Goal: Information Seeking & Learning: Understand process/instructions

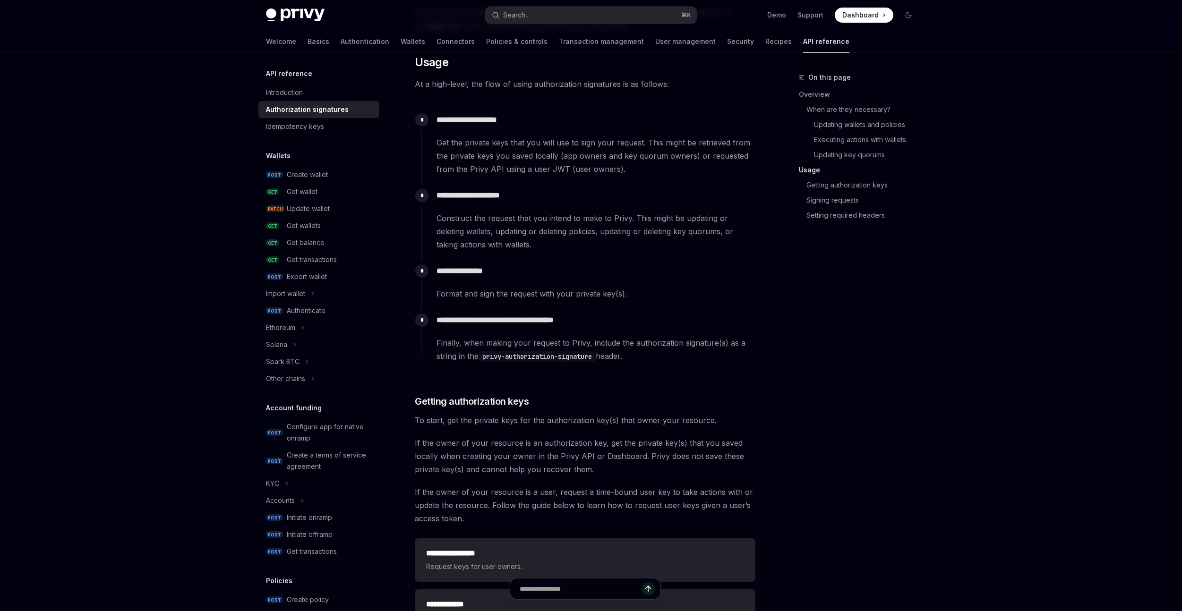
scroll to position [998, 0]
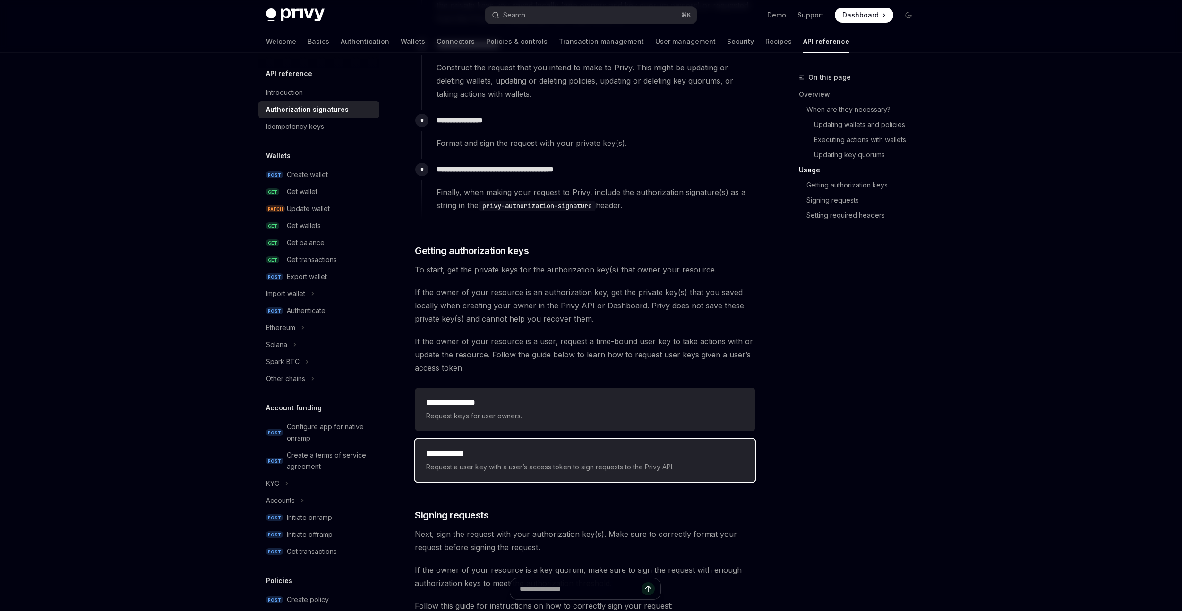
click at [509, 454] on h2 "**********" at bounding box center [585, 453] width 318 height 11
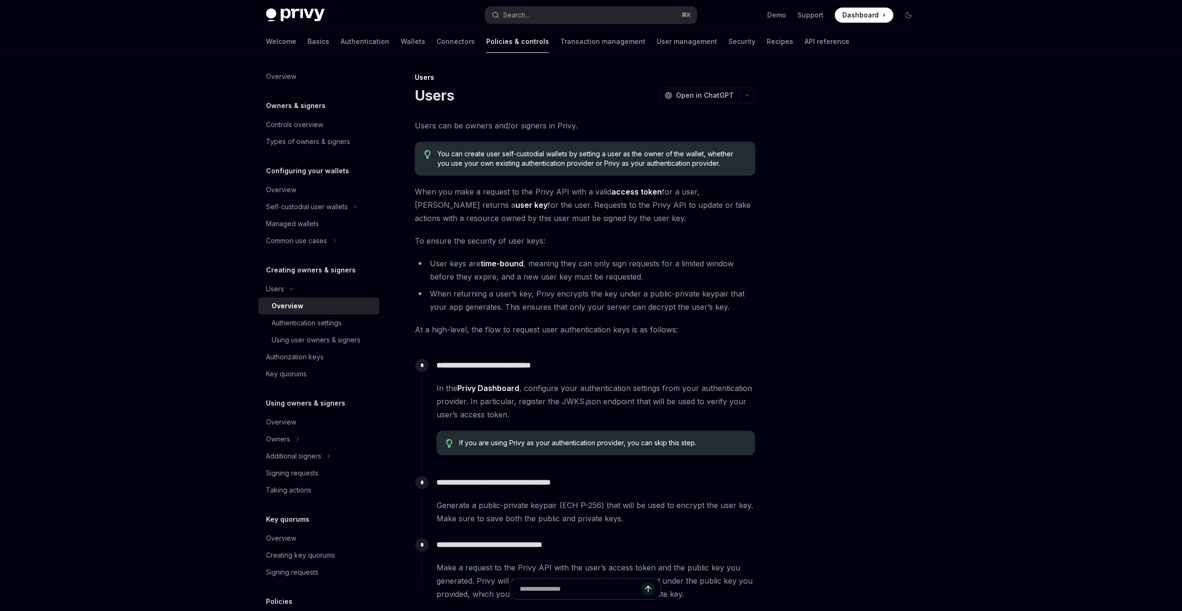
scroll to position [152, 0]
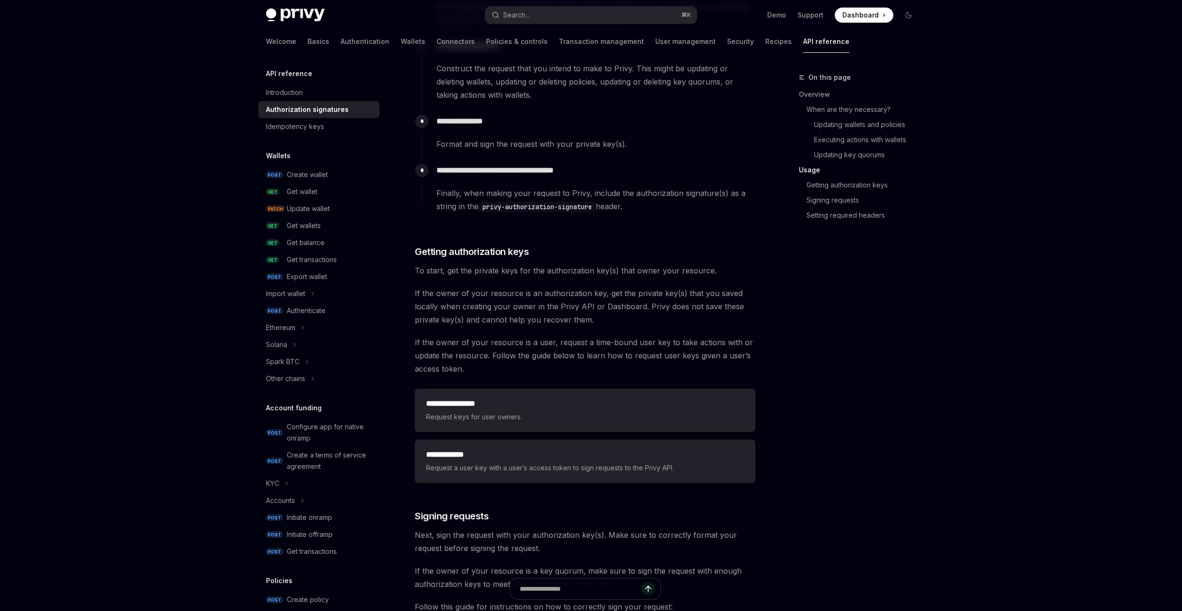
scroll to position [998, 0]
click at [534, 397] on h2 "**********" at bounding box center [585, 402] width 318 height 11
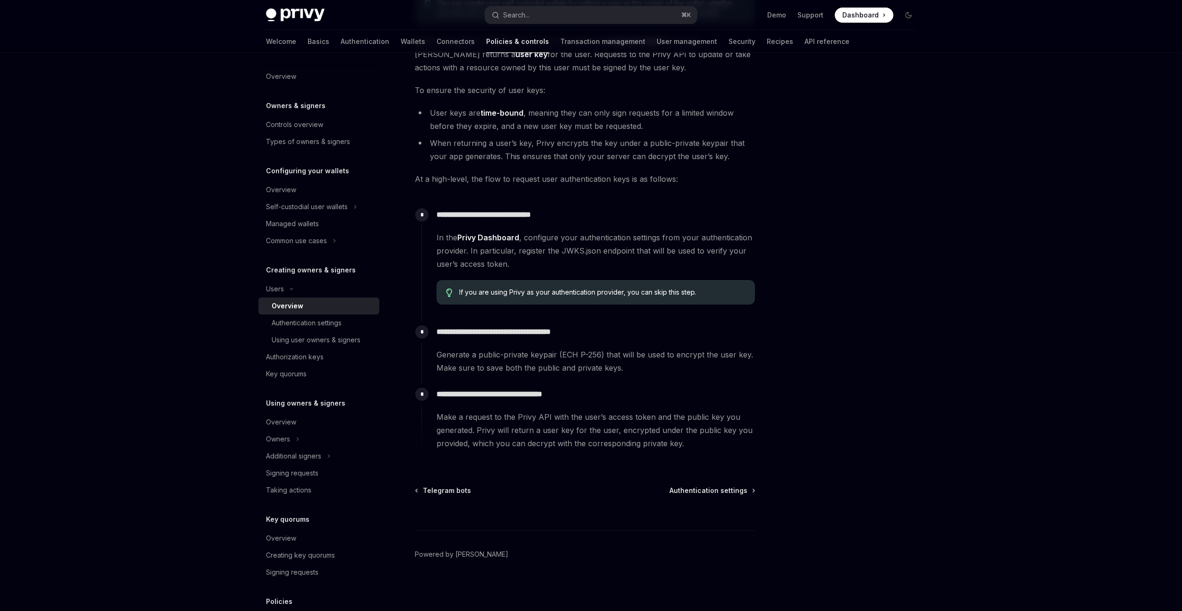
scroll to position [152, 0]
click at [329, 326] on div "Authentication settings" at bounding box center [307, 323] width 70 height 11
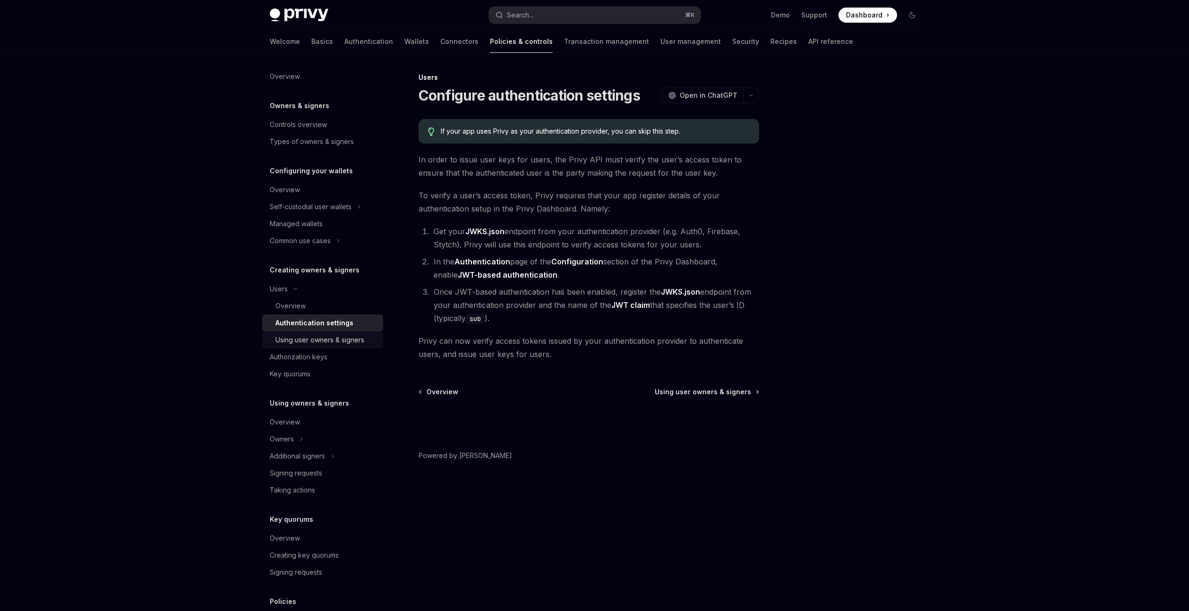
click at [336, 342] on div "Using user owners & signers" at bounding box center [319, 340] width 89 height 11
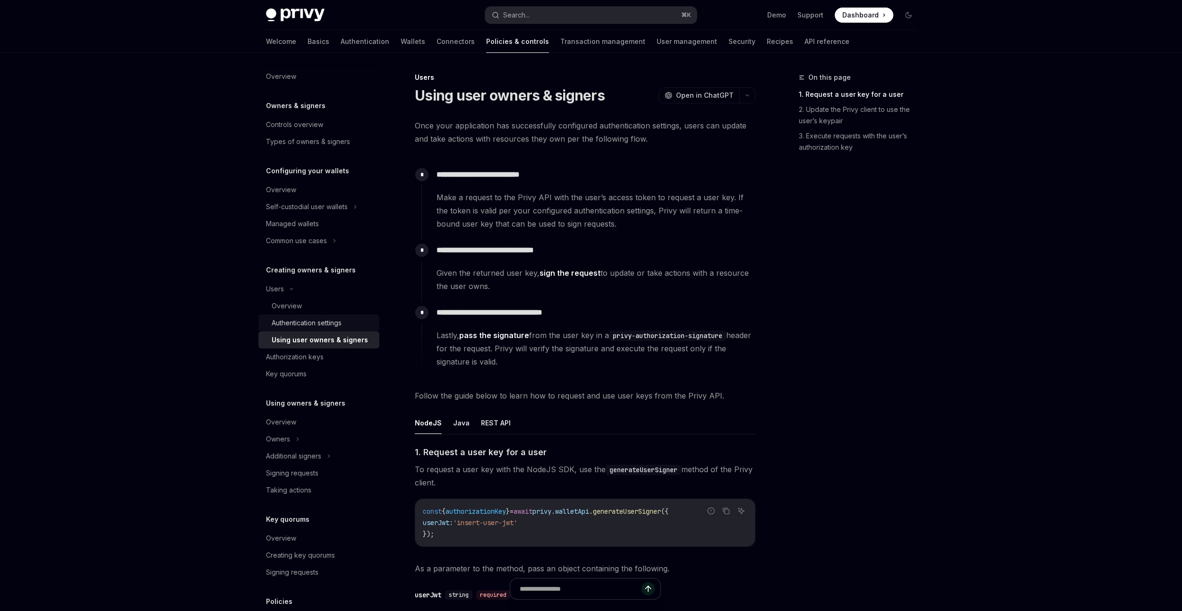
click at [321, 321] on div "Authentication settings" at bounding box center [307, 323] width 70 height 11
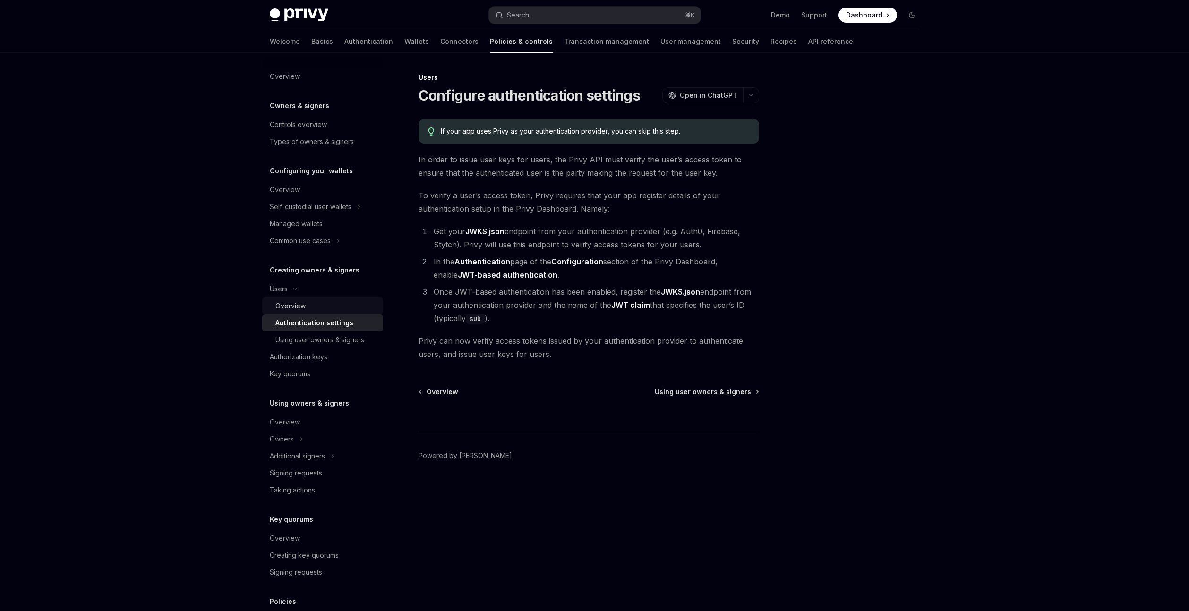
click at [329, 301] on div "Overview" at bounding box center [326, 306] width 102 height 11
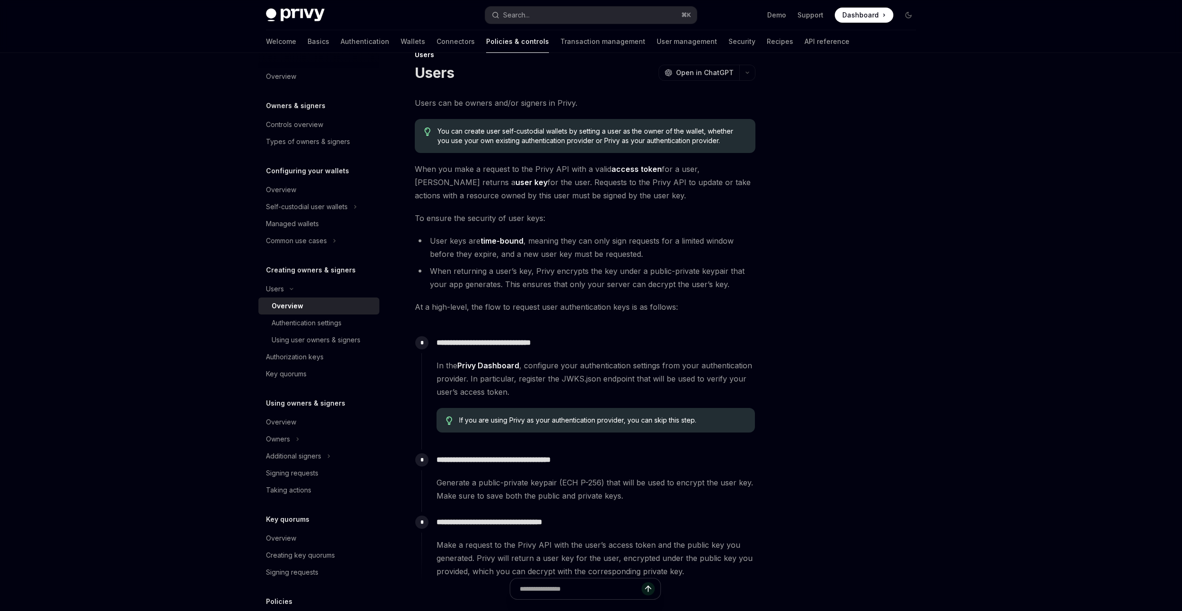
scroll to position [94, 0]
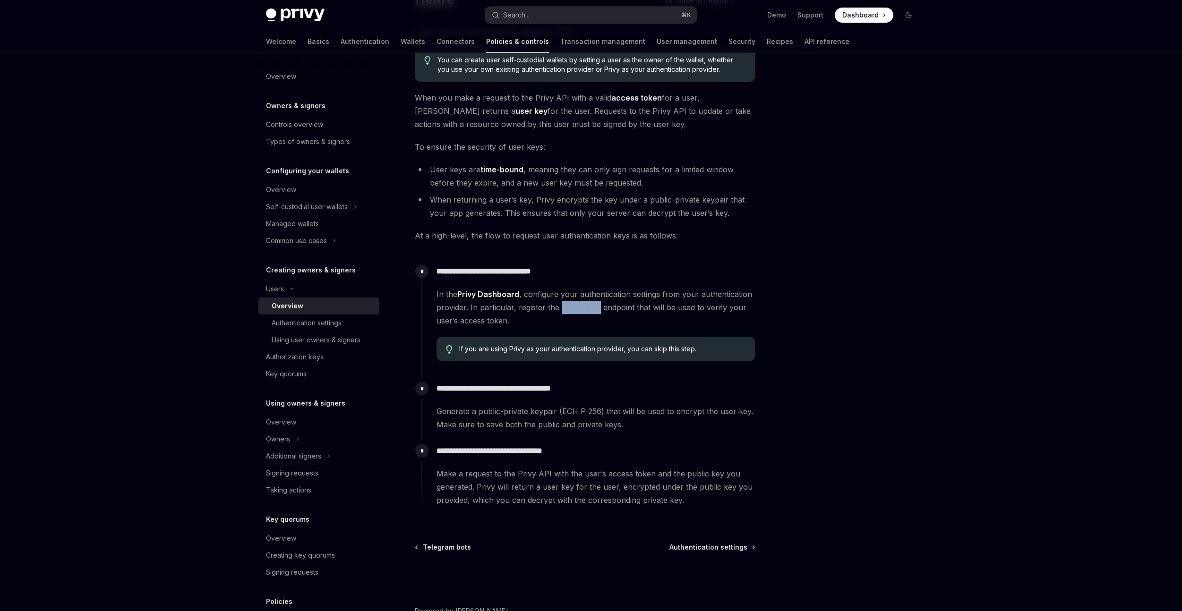
drag, startPoint x: 597, startPoint y: 309, endPoint x: 560, endPoint y: 307, distance: 36.9
click at [560, 307] on span "In the Privy Dashboard , configure your authentication settings from your authe…" at bounding box center [596, 308] width 318 height 40
copy span "JWKS.json"
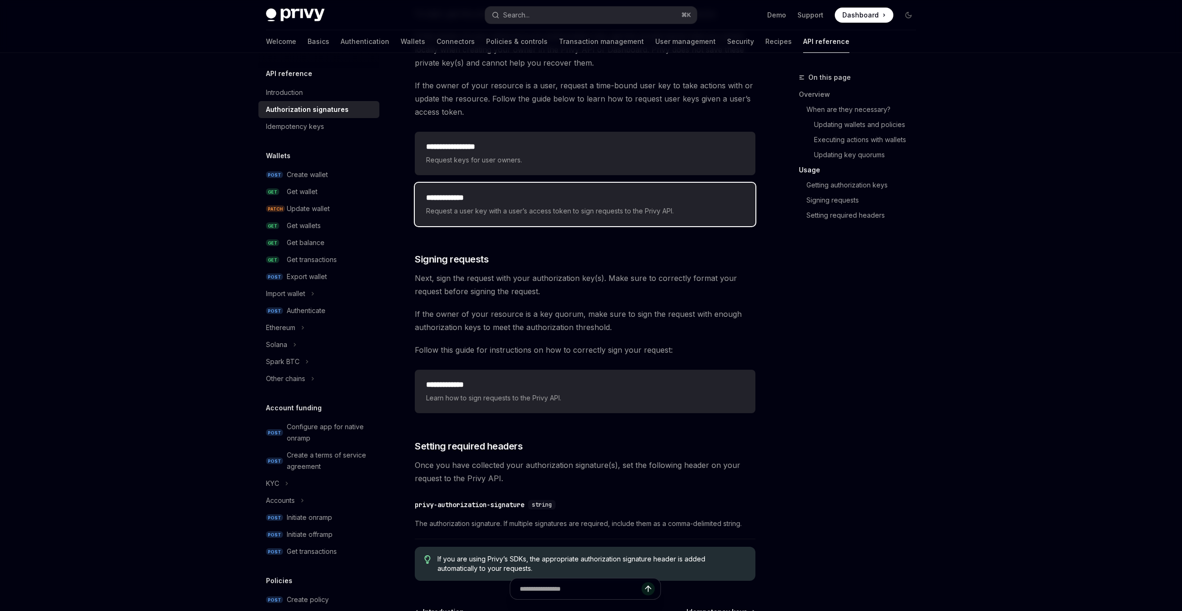
scroll to position [1377, 0]
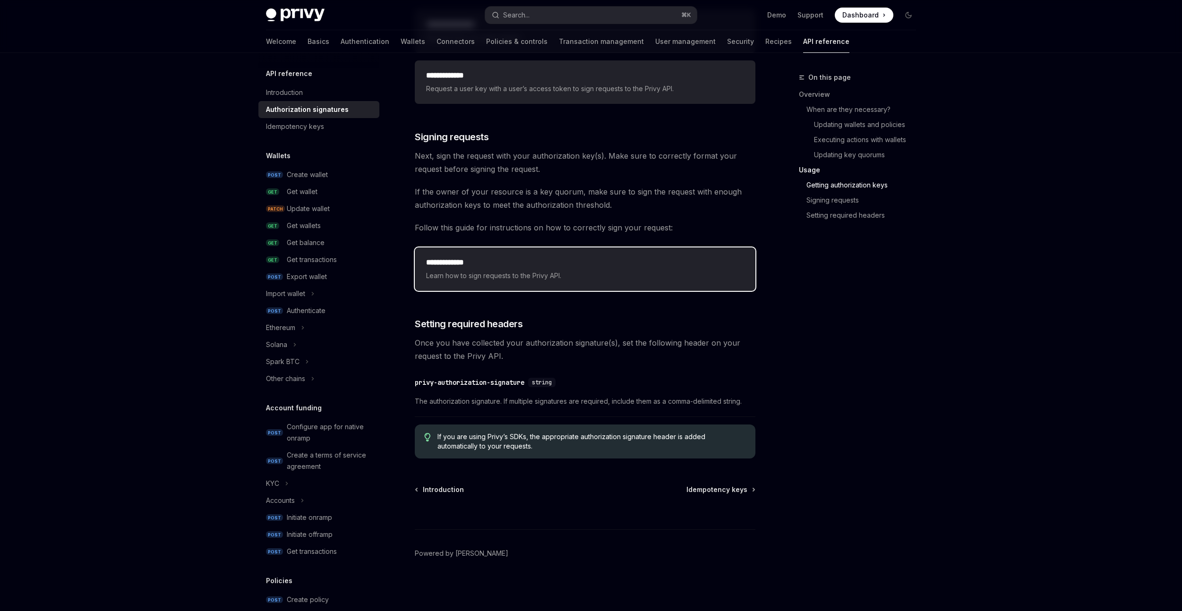
click at [561, 275] on span "Learn how to sign requests to the Privy API." at bounding box center [585, 275] width 318 height 11
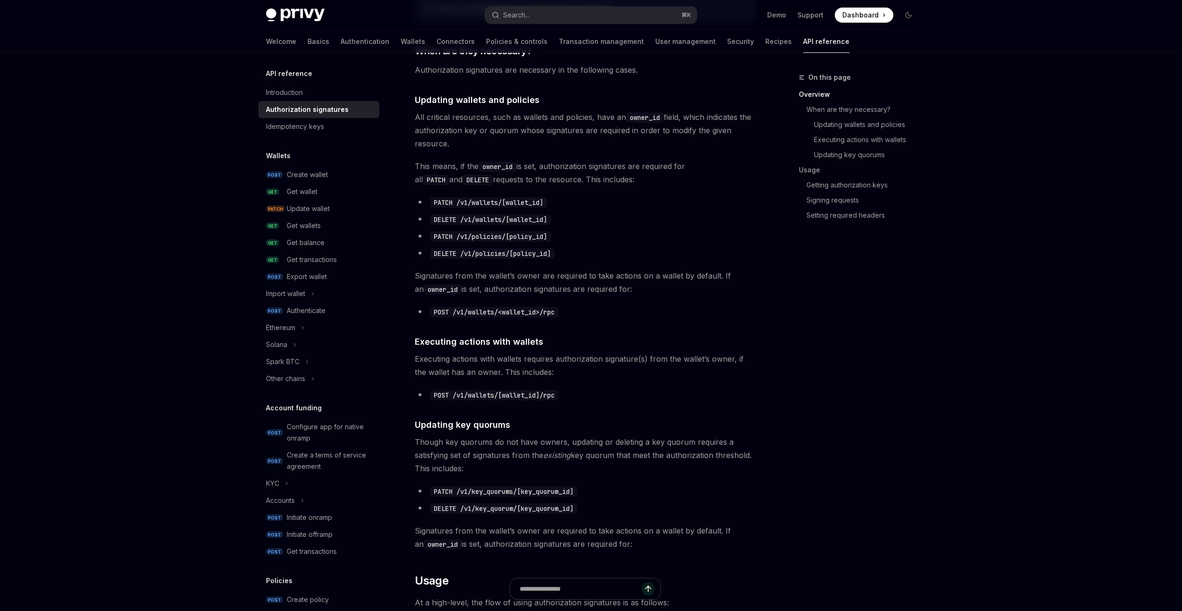
scroll to position [189, 0]
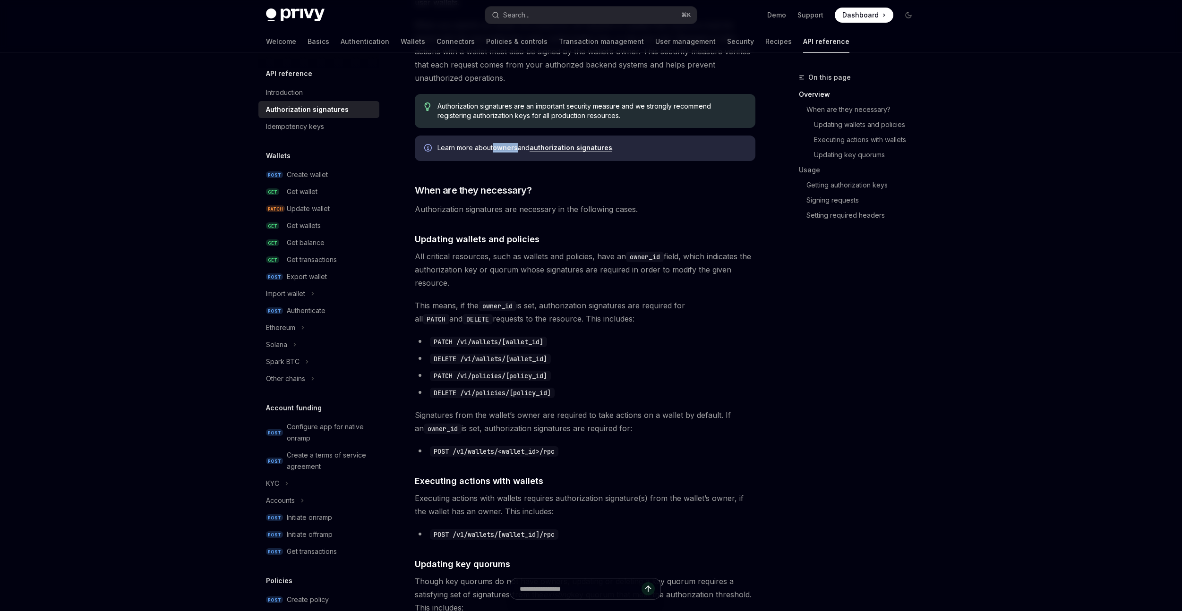
click at [497, 146] on link "owners" at bounding box center [505, 148] width 25 height 9
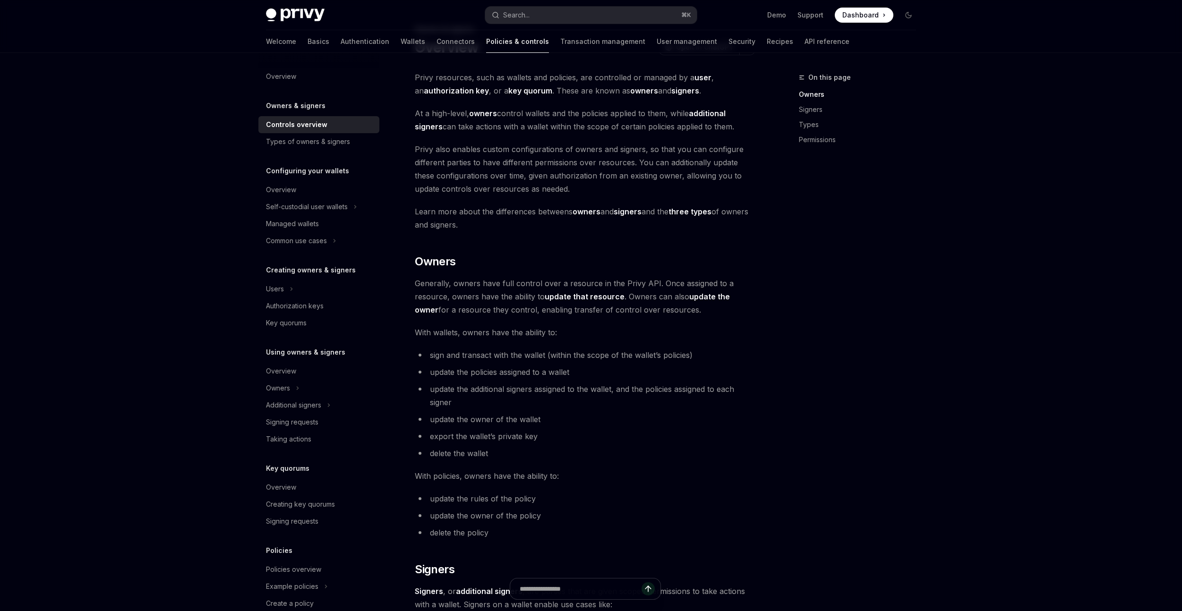
scroll to position [68, 0]
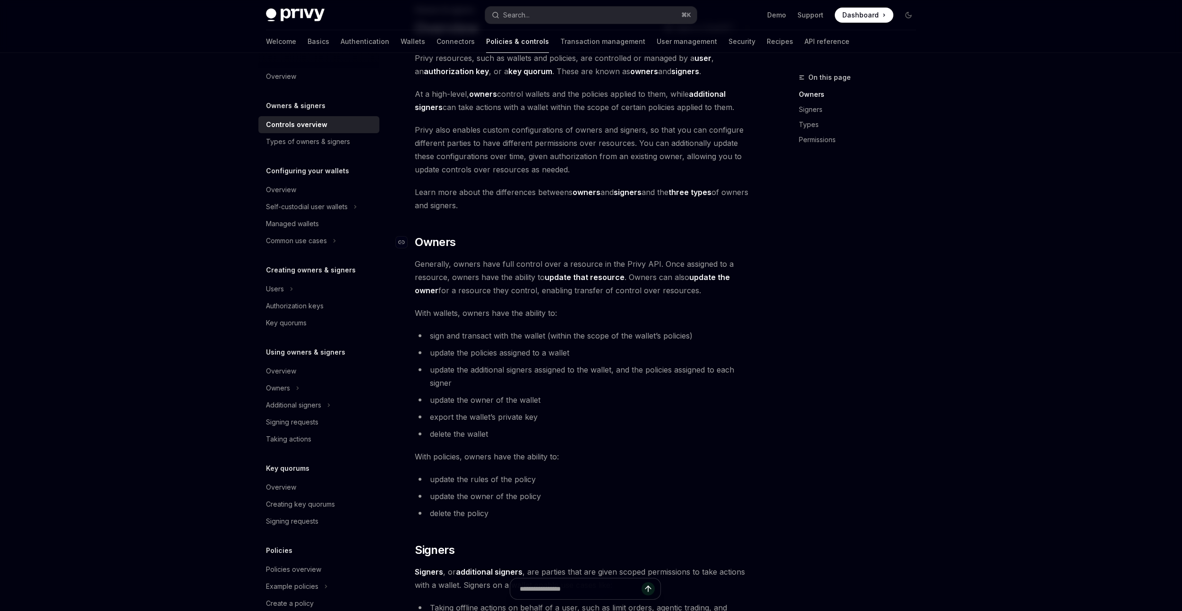
click at [498, 239] on h2 "​ Owners" at bounding box center [585, 242] width 341 height 15
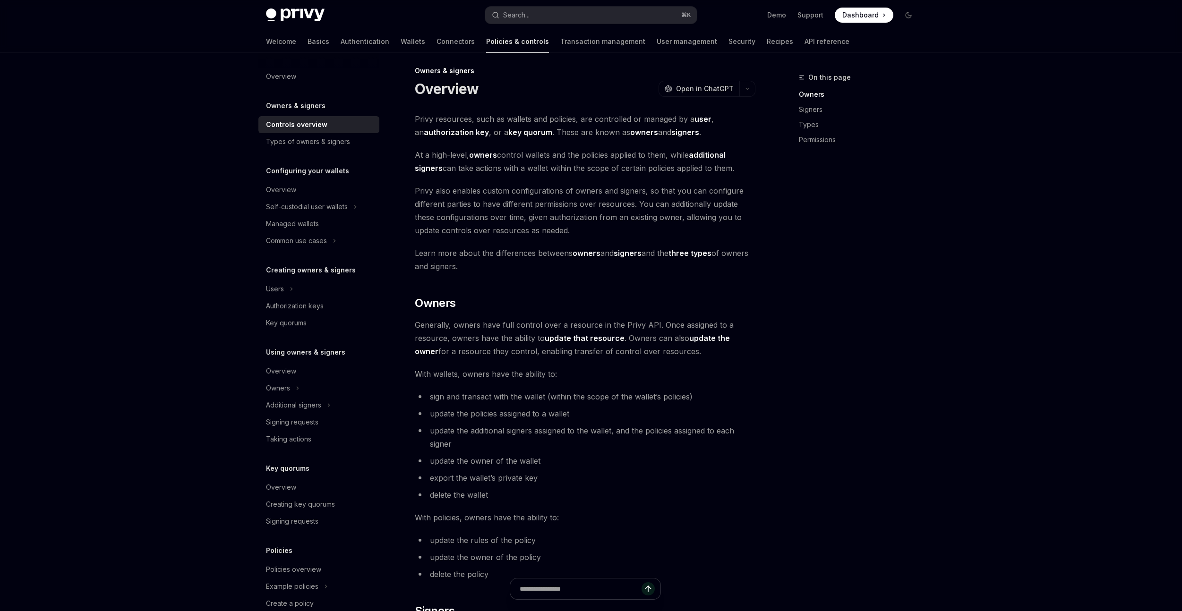
scroll to position [0, 0]
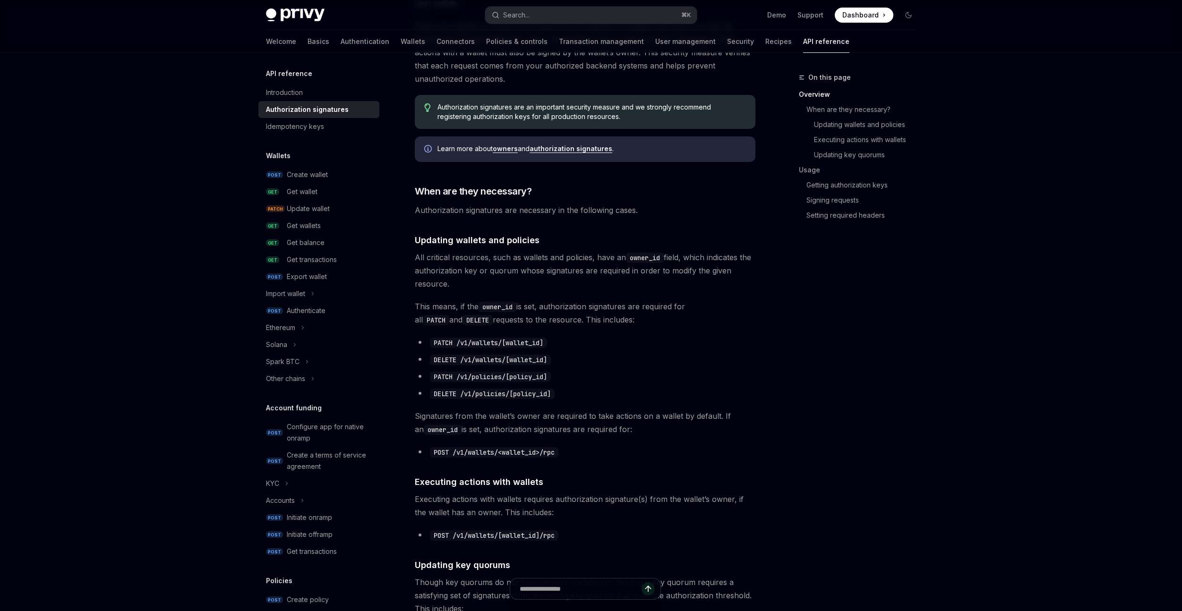
scroll to position [189, 0]
click at [507, 304] on code "owner_id" at bounding box center [498, 306] width 38 height 10
copy code "owner_id"
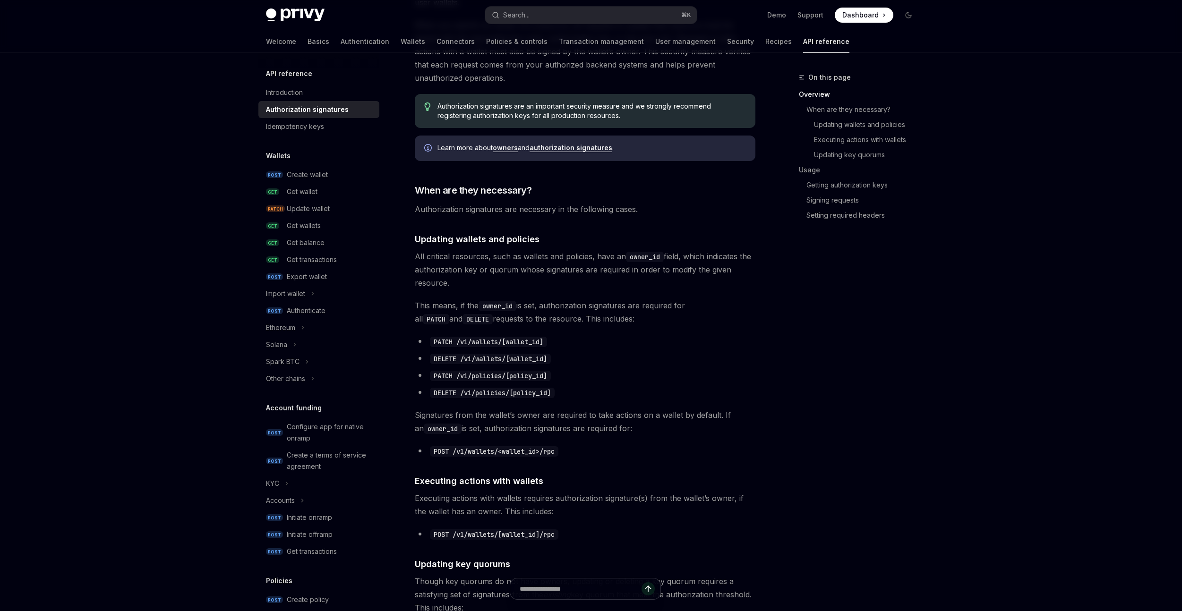
click at [440, 429] on code "owner_id" at bounding box center [443, 429] width 38 height 10
copy code "owner_id"
click at [316, 329] on div "Ethereum" at bounding box center [318, 327] width 121 height 17
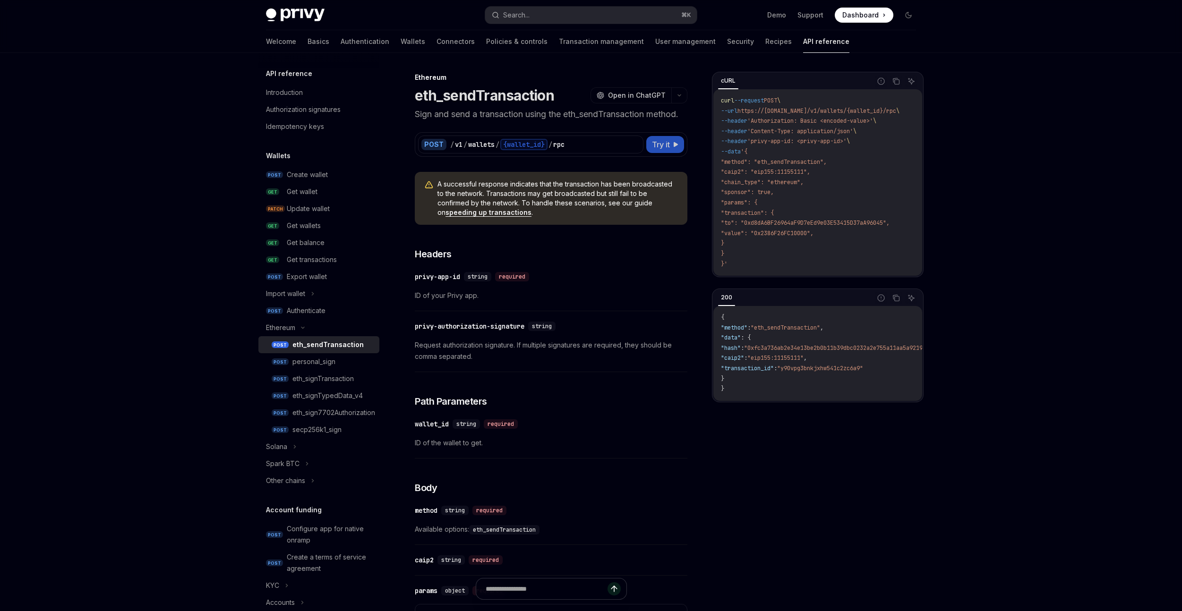
click at [657, 147] on span "Try it" at bounding box center [661, 144] width 18 height 11
type textarea "*"
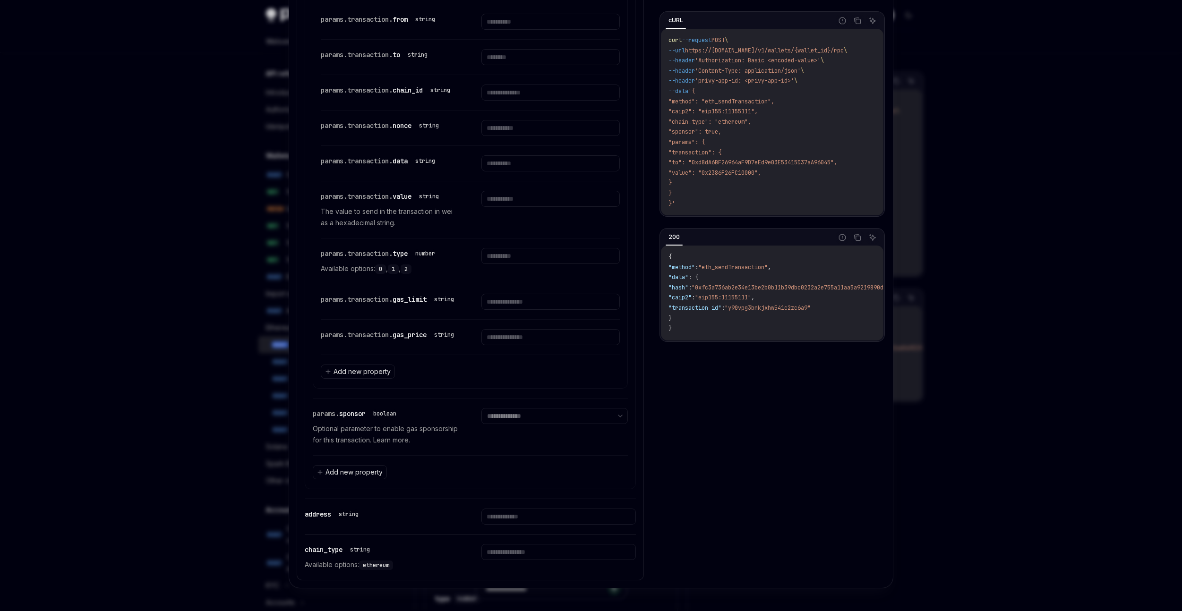
scroll to position [322, 0]
click at [525, 419] on select "**********" at bounding box center [555, 416] width 146 height 16
select select "****"
click at [482, 408] on select "**********" at bounding box center [555, 416] width 146 height 16
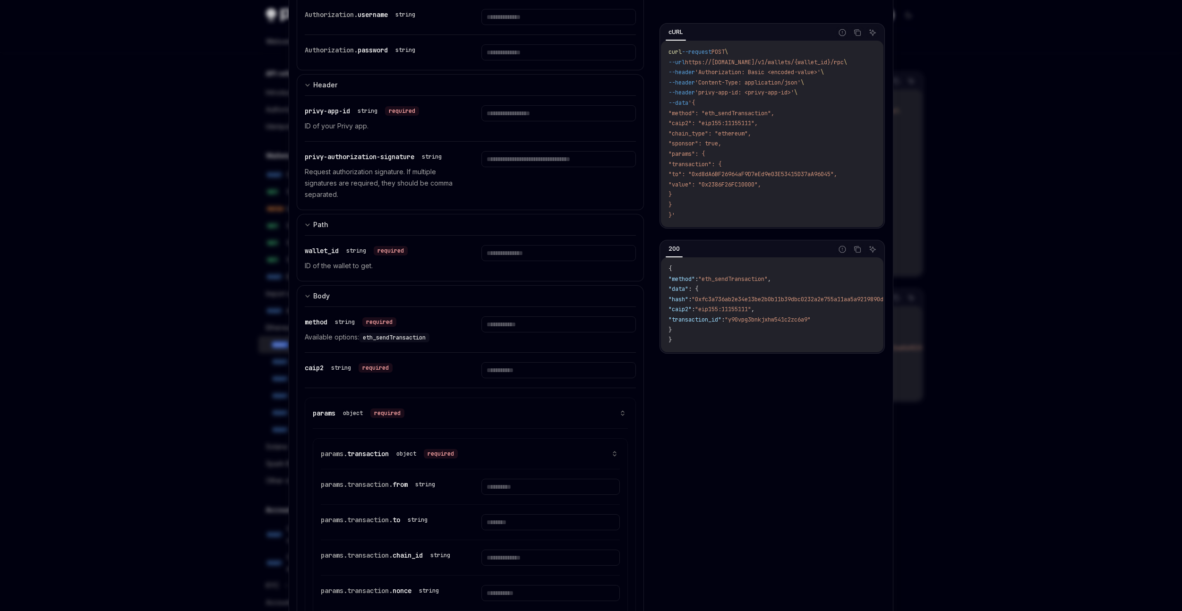
scroll to position [318, 0]
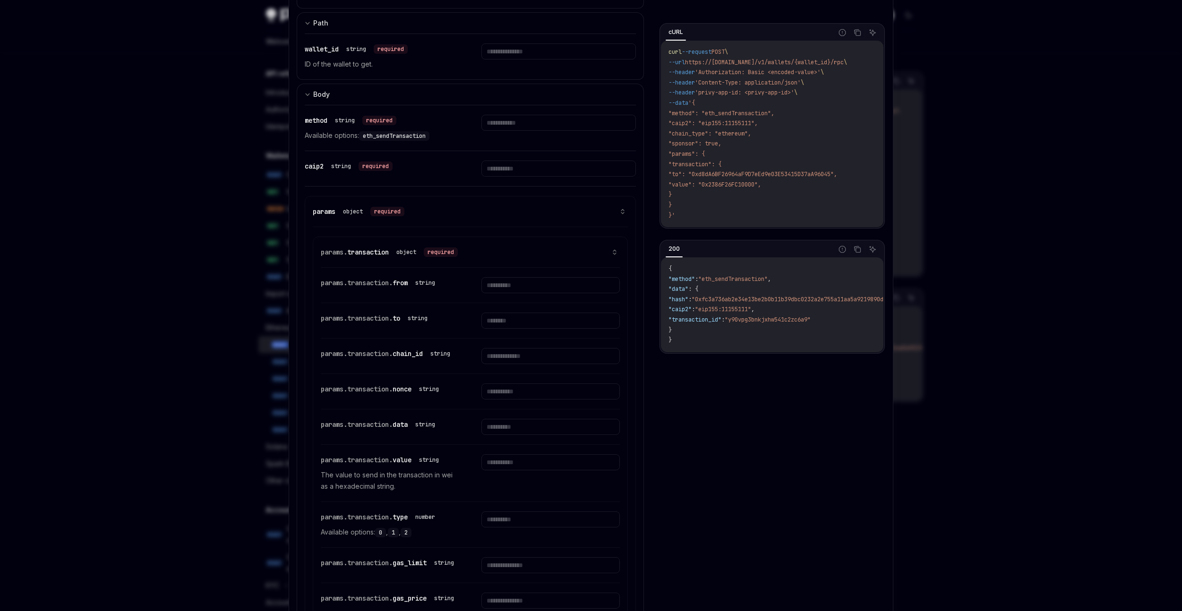
type textarea "*"
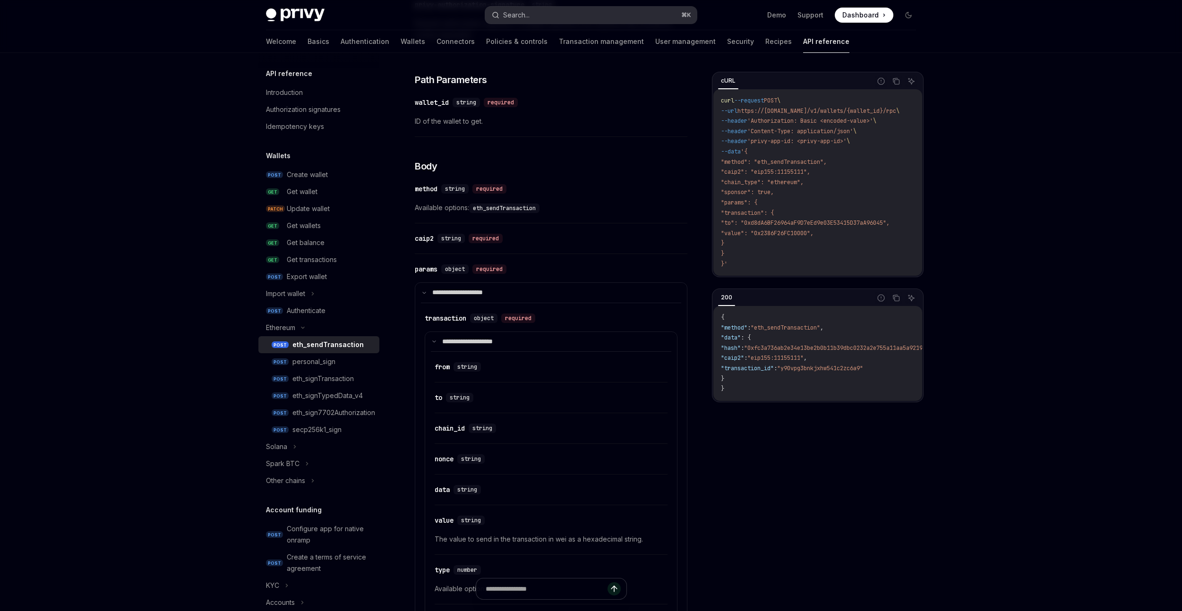
click at [594, 18] on button "Search... ⌘ K" at bounding box center [591, 15] width 212 height 17
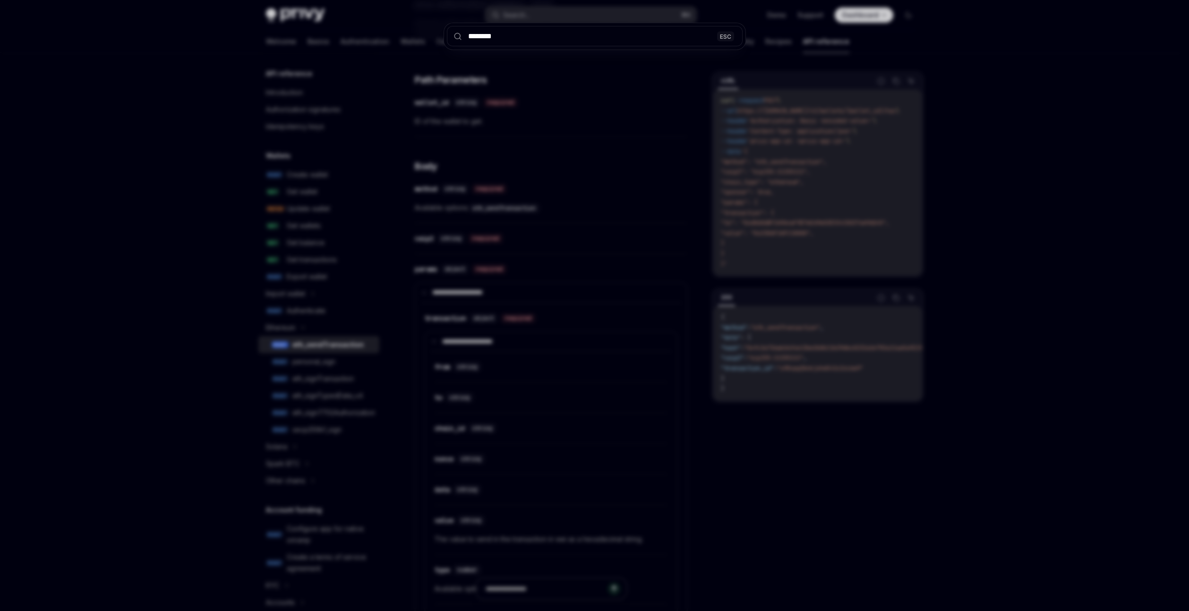
type input "********"
click at [628, 154] on div "******** ESC" at bounding box center [594, 305] width 1189 height 611
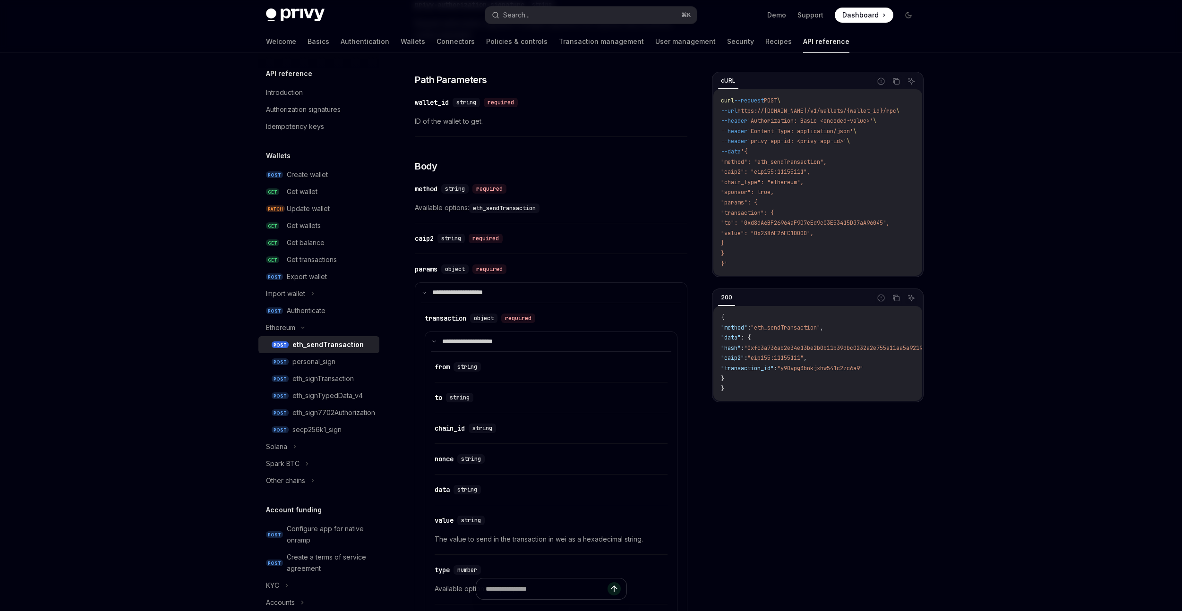
click at [597, 198] on div "​ method string required Available options: eth_sendTransaction" at bounding box center [551, 201] width 273 height 45
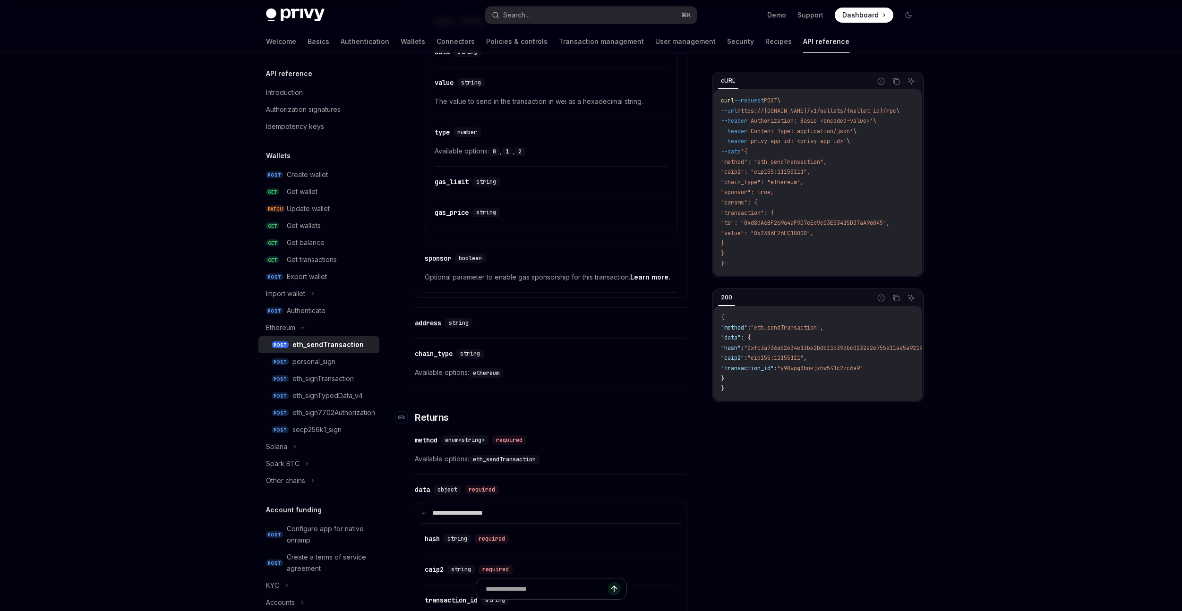
scroll to position [932, 0]
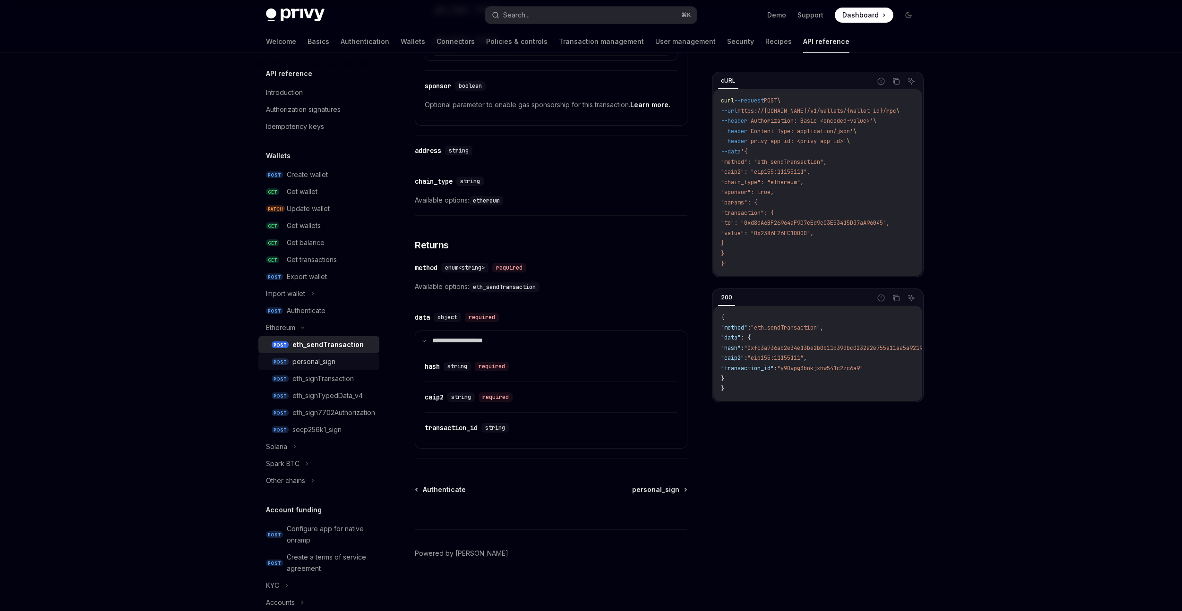
click at [332, 358] on div "personal_sign" at bounding box center [314, 361] width 43 height 11
click at [258, 353] on link "POST personal_sign" at bounding box center [318, 361] width 121 height 17
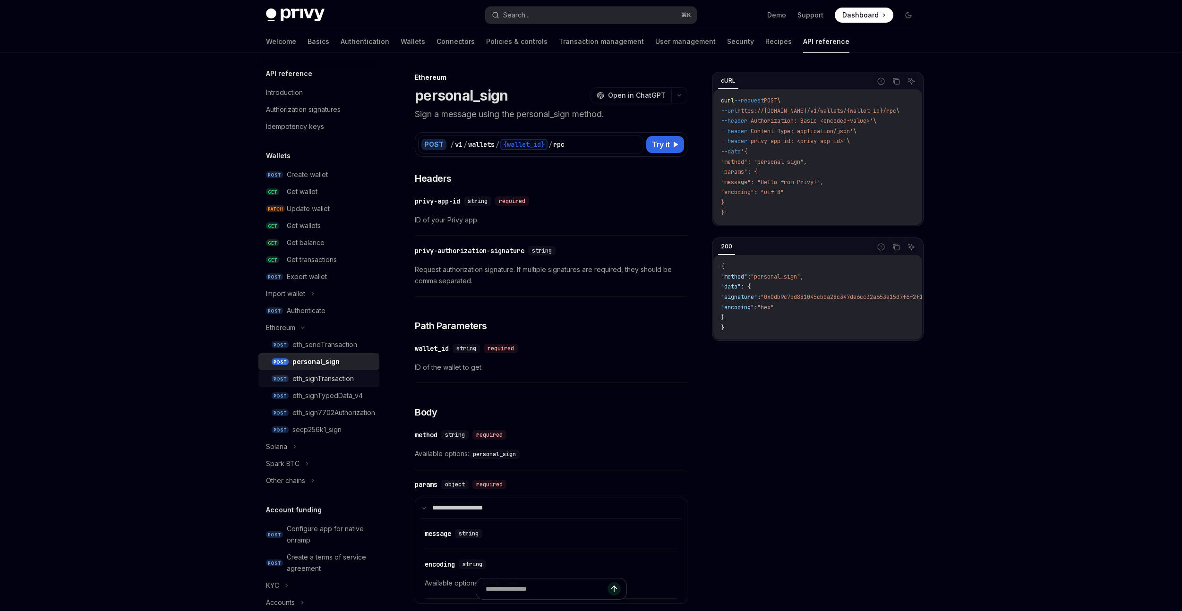
click at [258, 353] on link "POST personal_sign" at bounding box center [318, 361] width 121 height 17
click at [349, 372] on link "POST eth_signTransaction" at bounding box center [318, 378] width 121 height 17
click at [258, 370] on link "POST eth_signTransaction" at bounding box center [318, 378] width 121 height 17
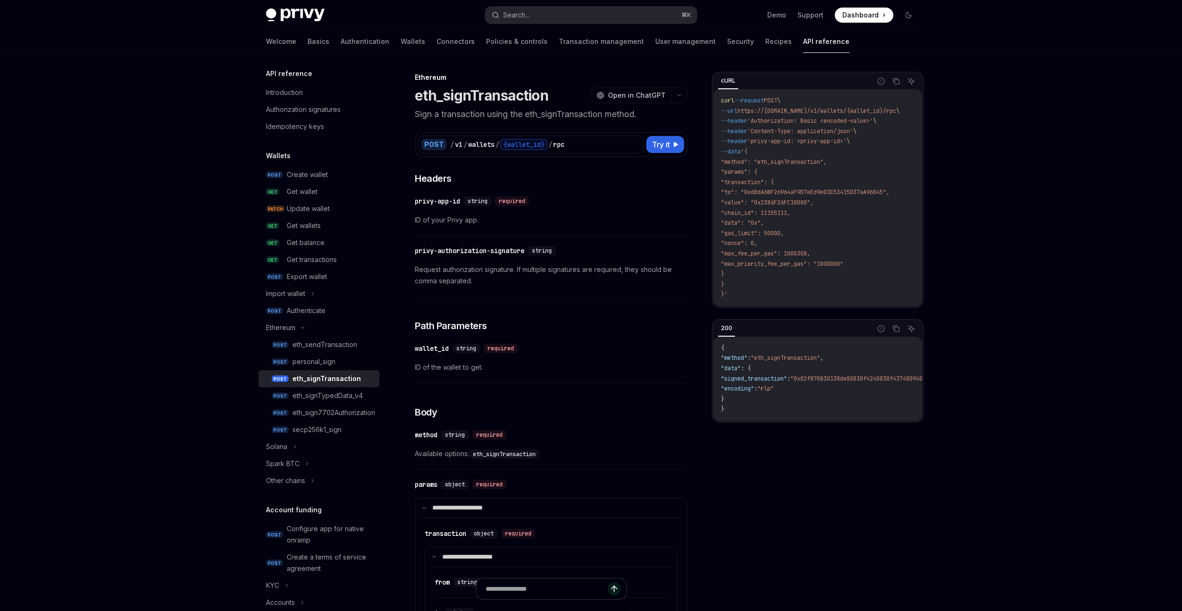
click at [258, 370] on link "POST eth_signTransaction" at bounding box center [318, 378] width 121 height 17
click at [258, 387] on link "POST eth_signTypedData_v4" at bounding box center [318, 395] width 121 height 17
click at [350, 387] on link "POST eth_signTypedData_v4" at bounding box center [318, 395] width 121 height 17
click at [258, 387] on link "POST eth_signTypedData_v4" at bounding box center [318, 395] width 121 height 17
click at [307, 279] on div "Export wallet" at bounding box center [307, 276] width 40 height 11
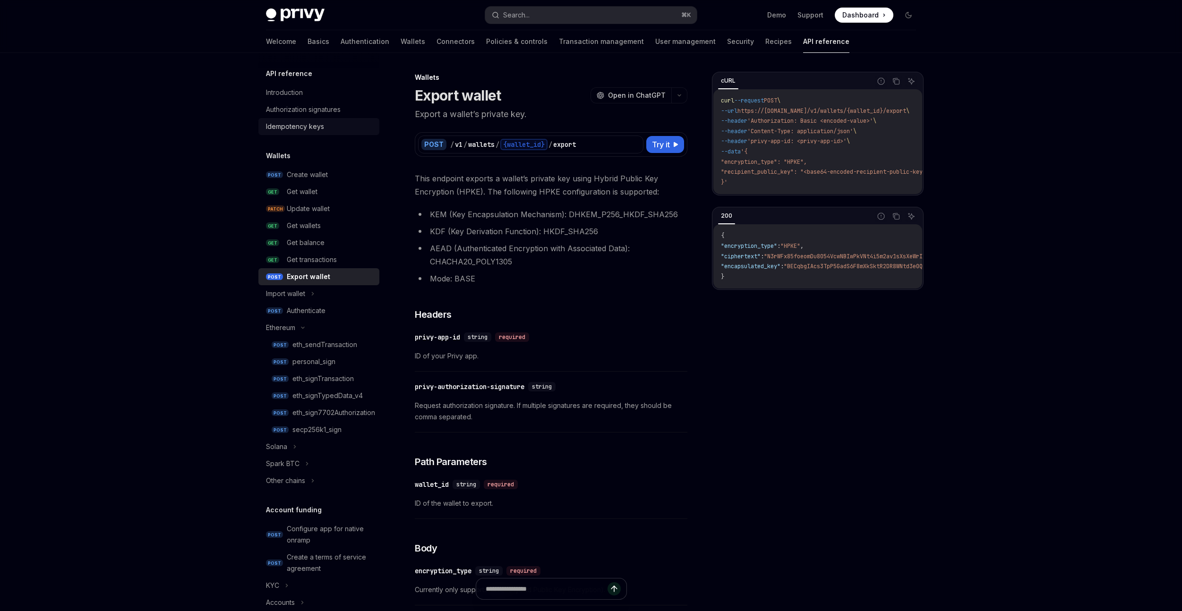
click at [258, 268] on link "POST Export wallet" at bounding box center [318, 276] width 121 height 17
click at [292, 116] on link "Authorization signatures" at bounding box center [318, 109] width 121 height 17
click at [258, 101] on link "Authorization signatures" at bounding box center [318, 109] width 121 height 17
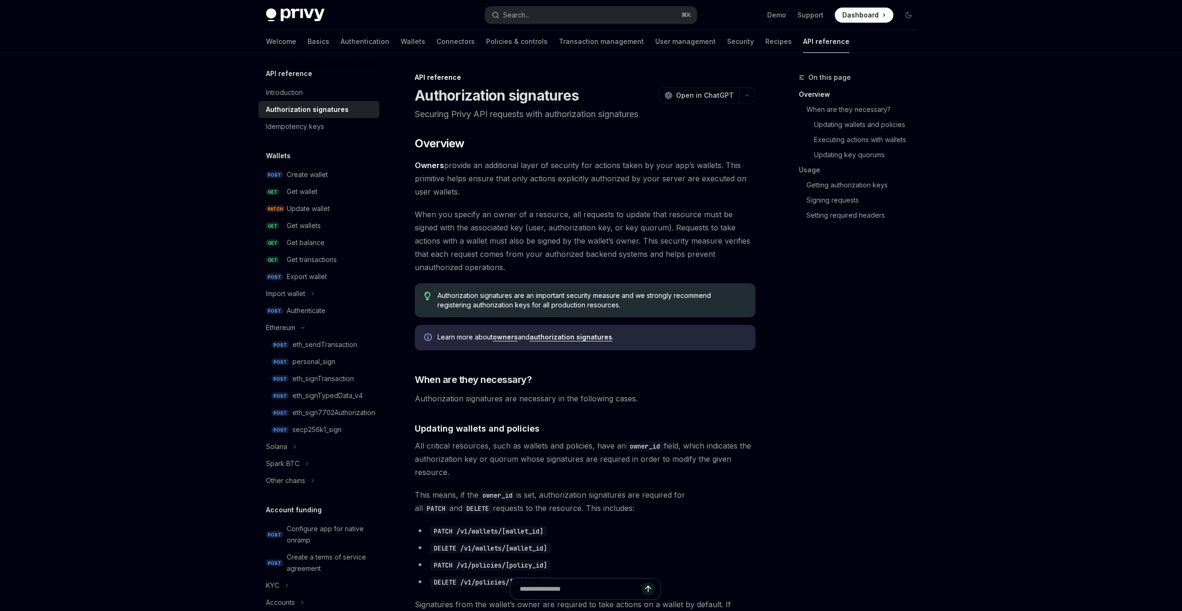
click at [258, 101] on link "Authorization signatures" at bounding box center [318, 109] width 121 height 17
type textarea "*"
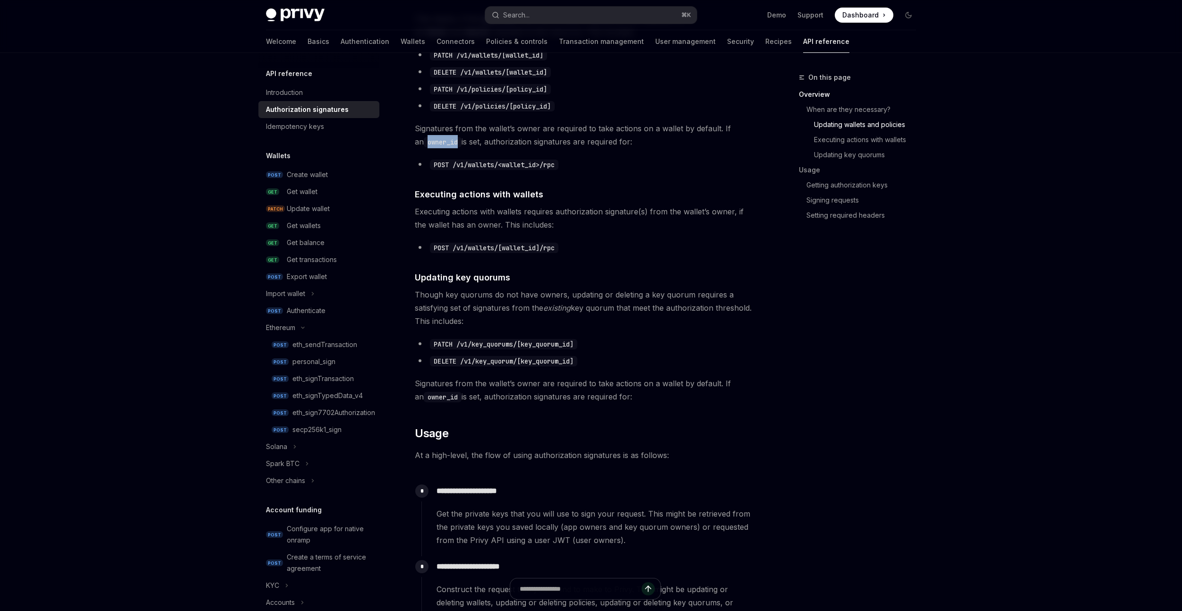
scroll to position [749, 0]
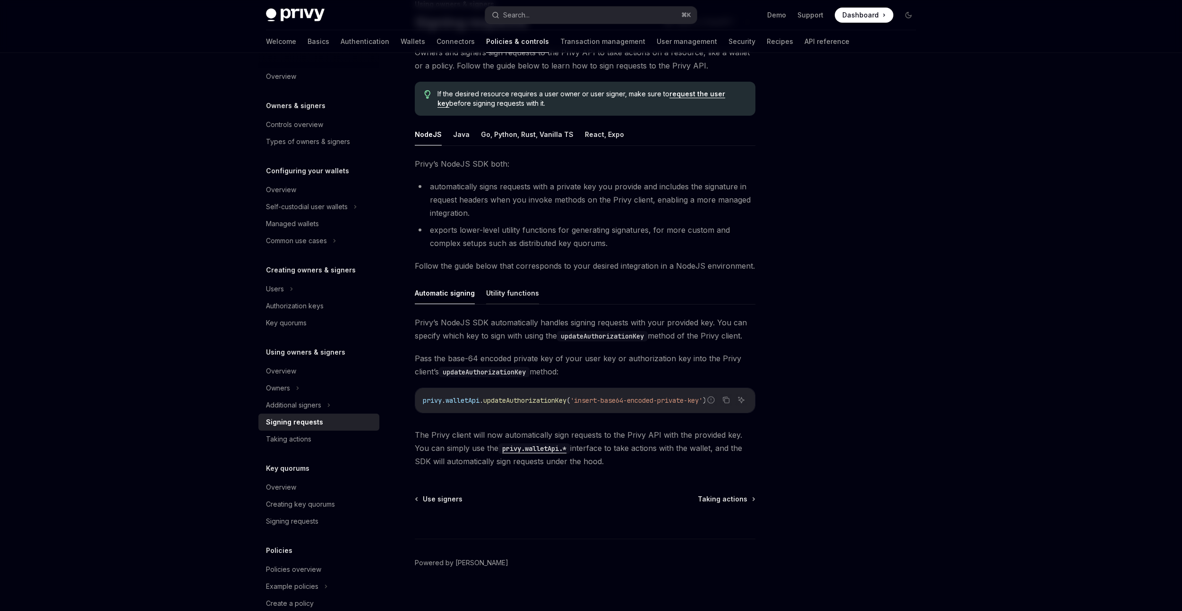
scroll to position [83, 0]
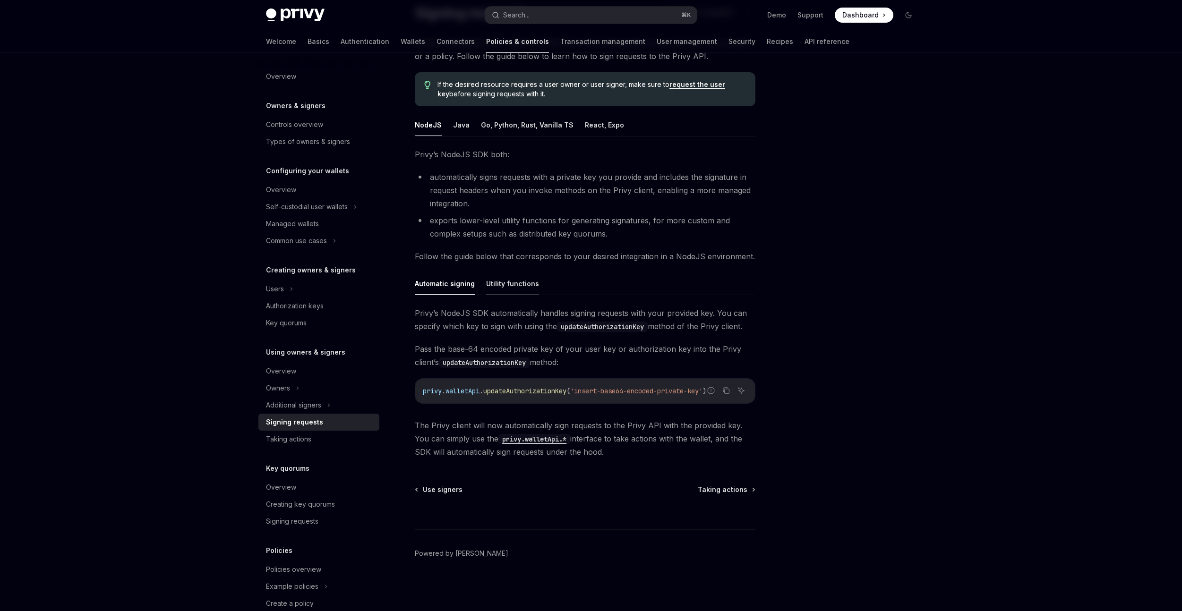
click at [507, 286] on button "Utility functions" at bounding box center [512, 284] width 53 height 22
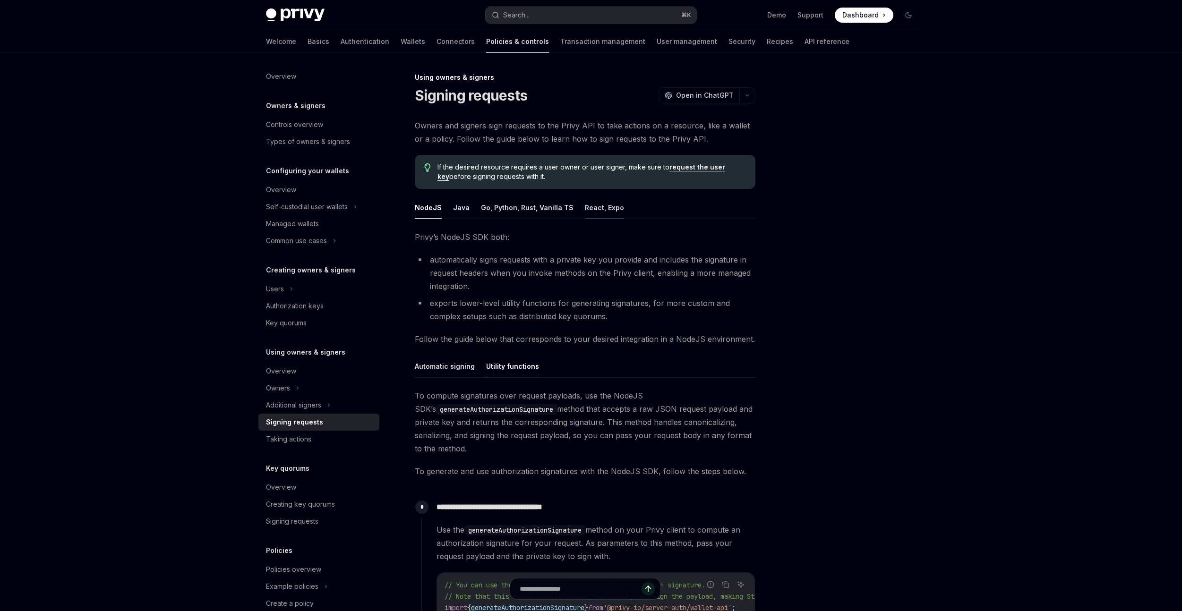
click at [599, 207] on button "React, Expo" at bounding box center [604, 208] width 39 height 22
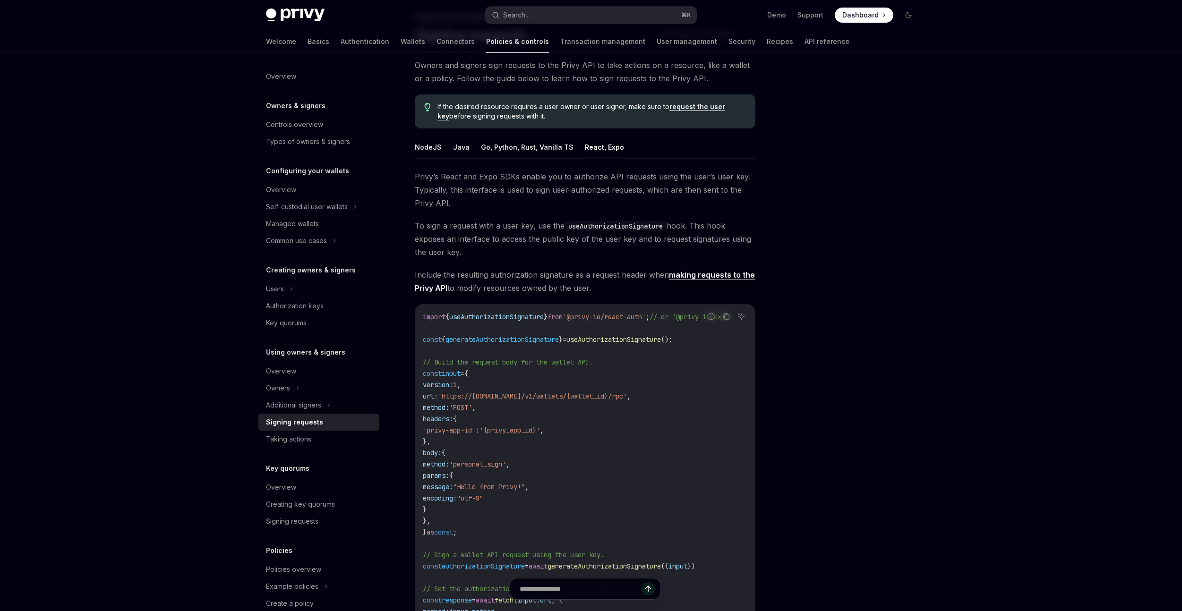
scroll to position [21, 0]
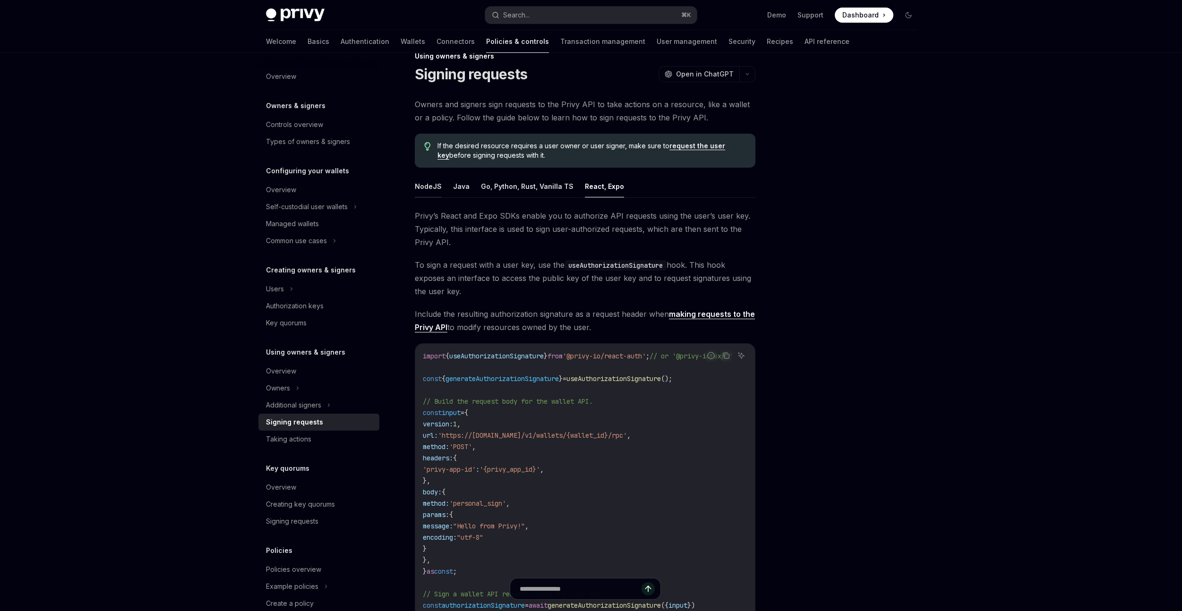
click at [435, 189] on button "NodeJS" at bounding box center [428, 186] width 27 height 22
type textarea "*"
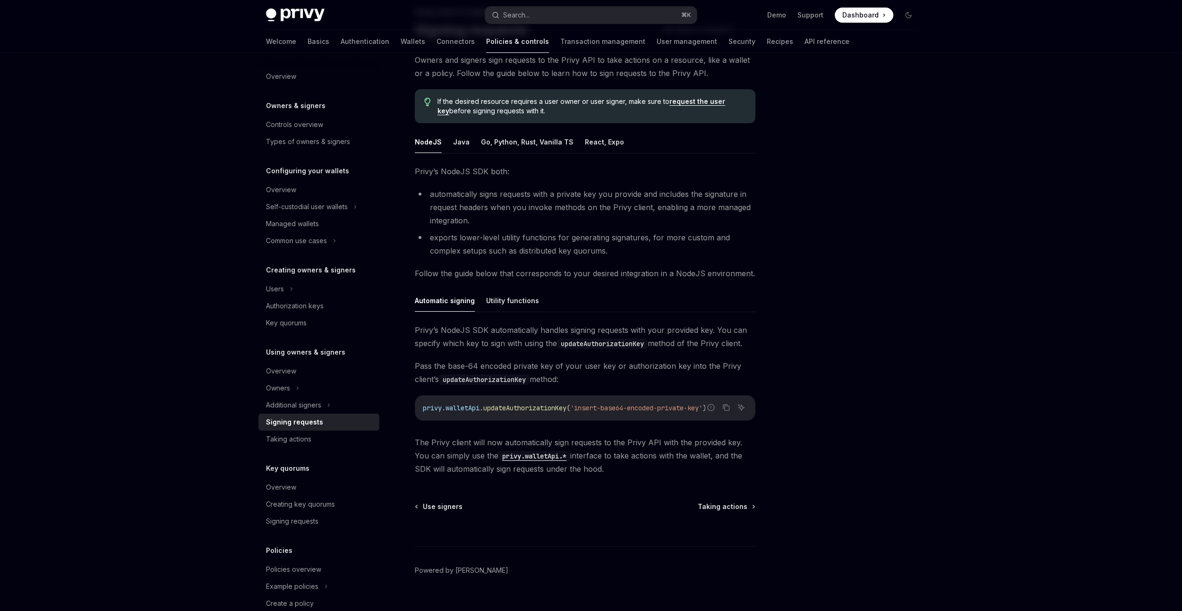
scroll to position [72, 0]
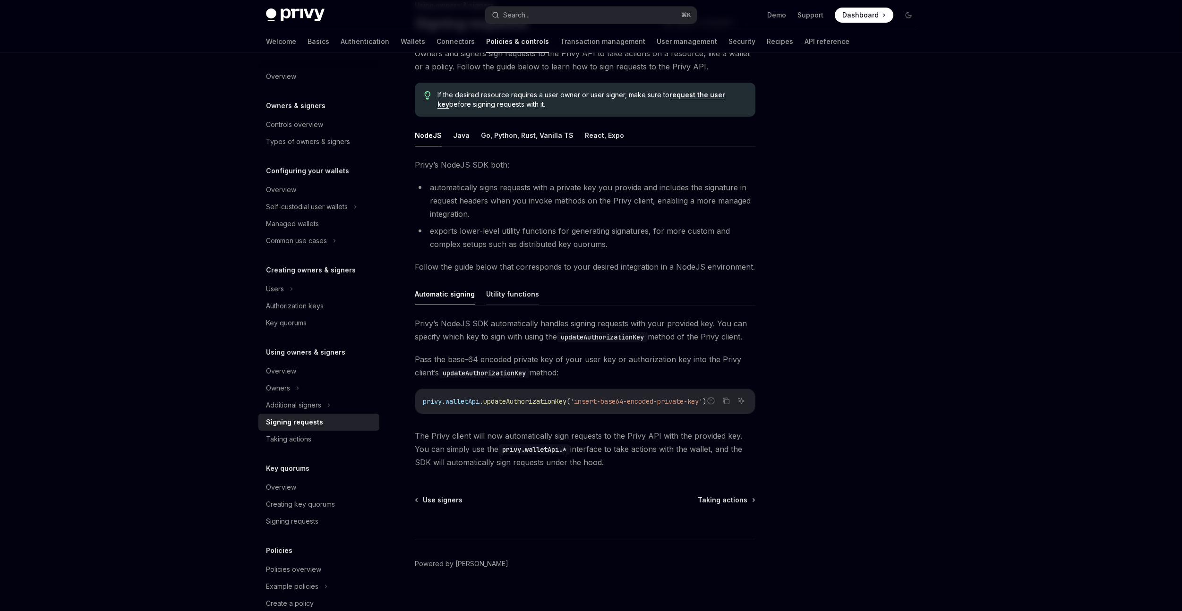
click at [493, 293] on button "Utility functions" at bounding box center [512, 294] width 53 height 22
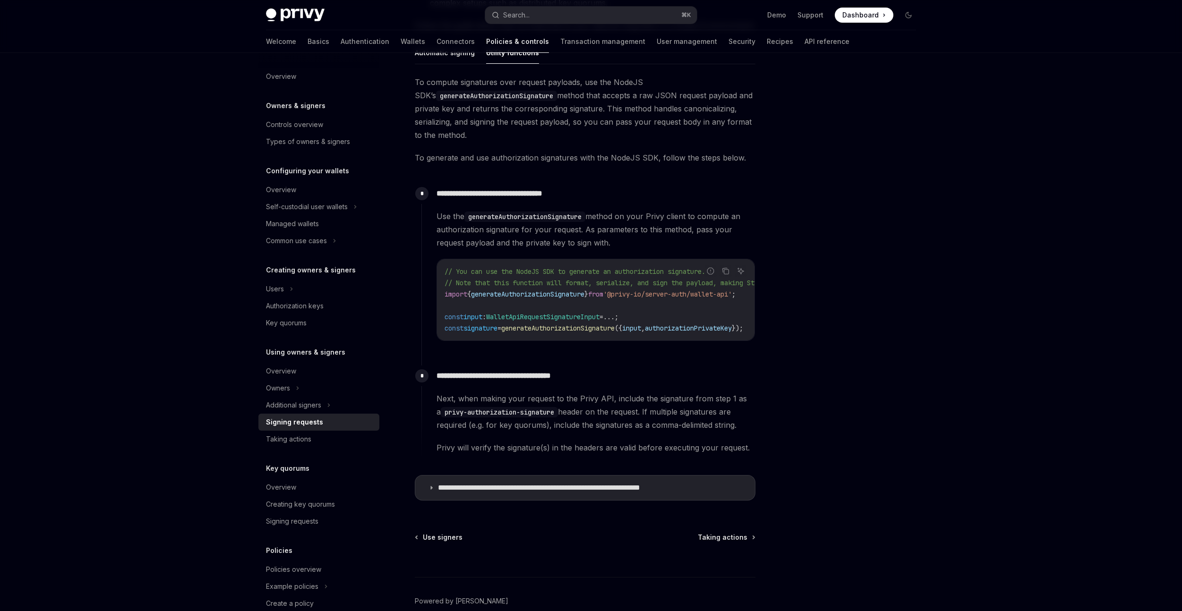
scroll to position [328, 0]
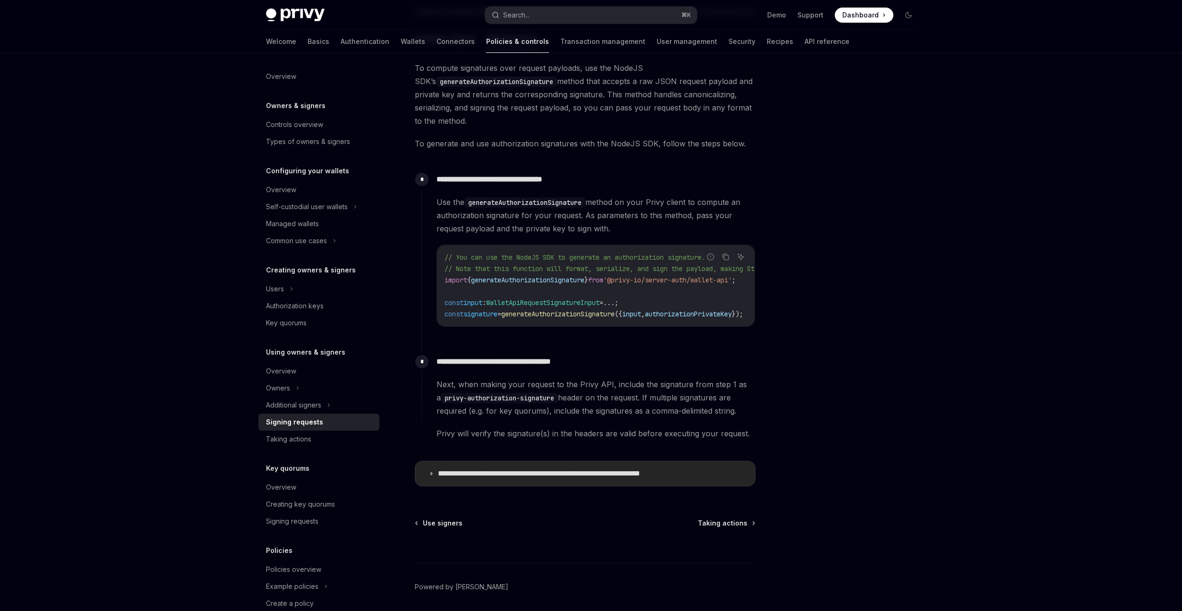
click at [570, 477] on p "**********" at bounding box center [569, 473] width 262 height 9
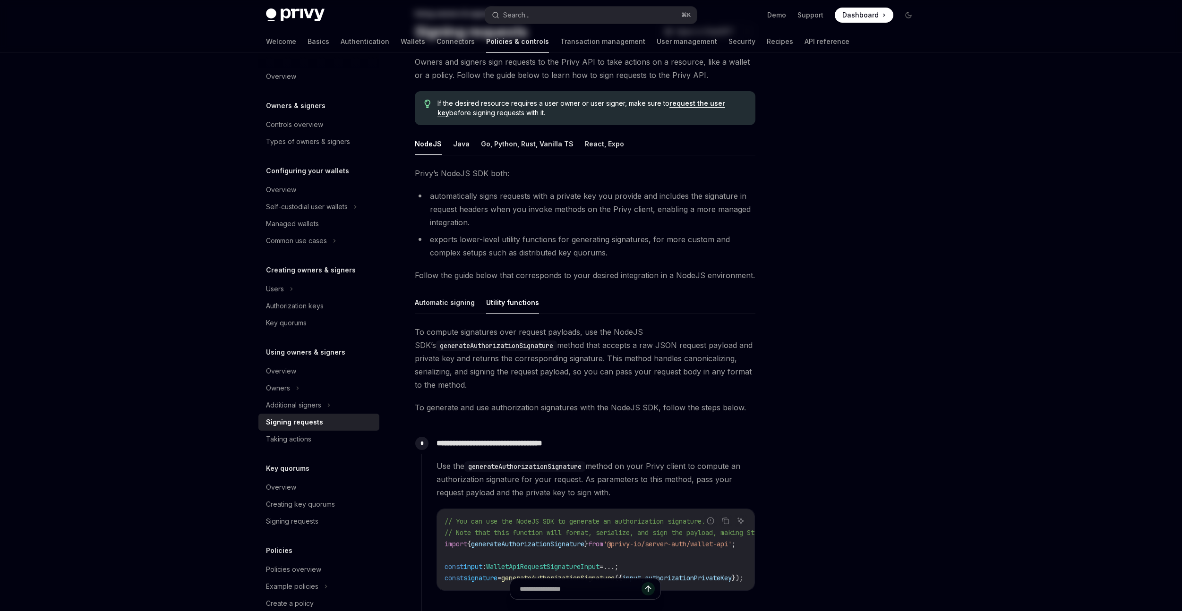
scroll to position [69, 0]
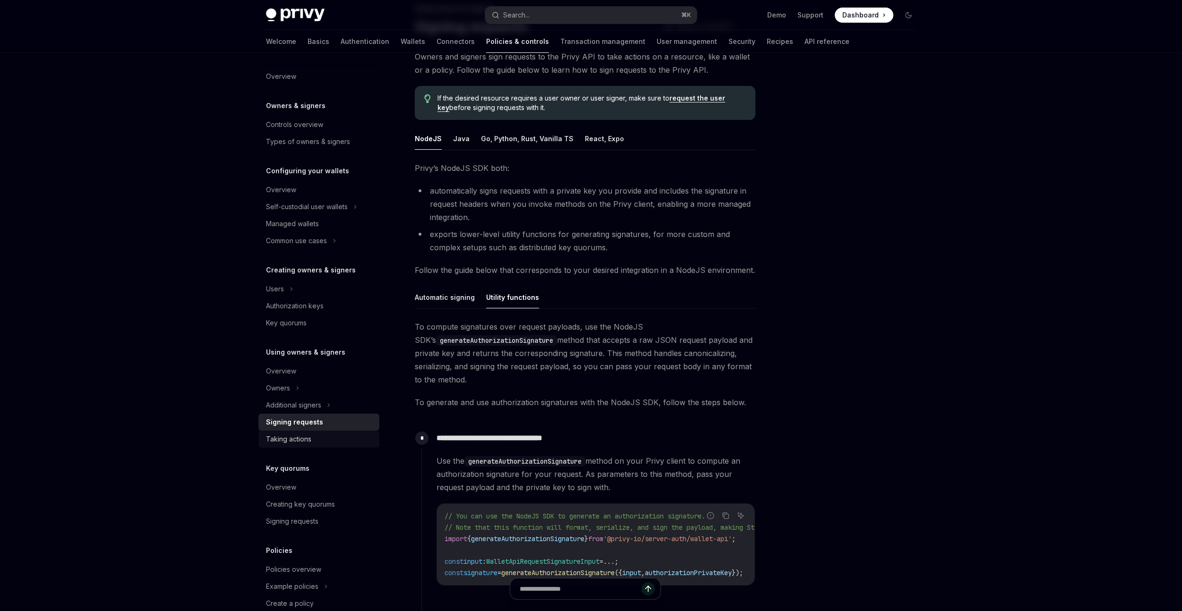
click at [348, 437] on div "Taking actions" at bounding box center [320, 439] width 108 height 11
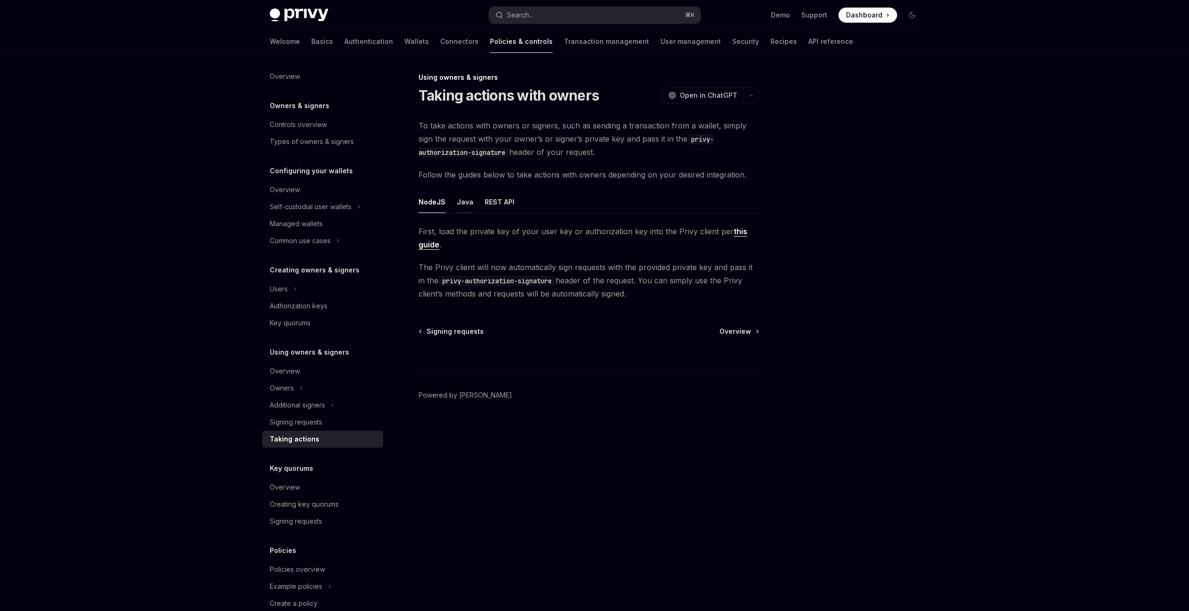
click at [462, 204] on button "Java" at bounding box center [465, 202] width 17 height 22
click at [505, 202] on button "REST API" at bounding box center [500, 202] width 30 height 22
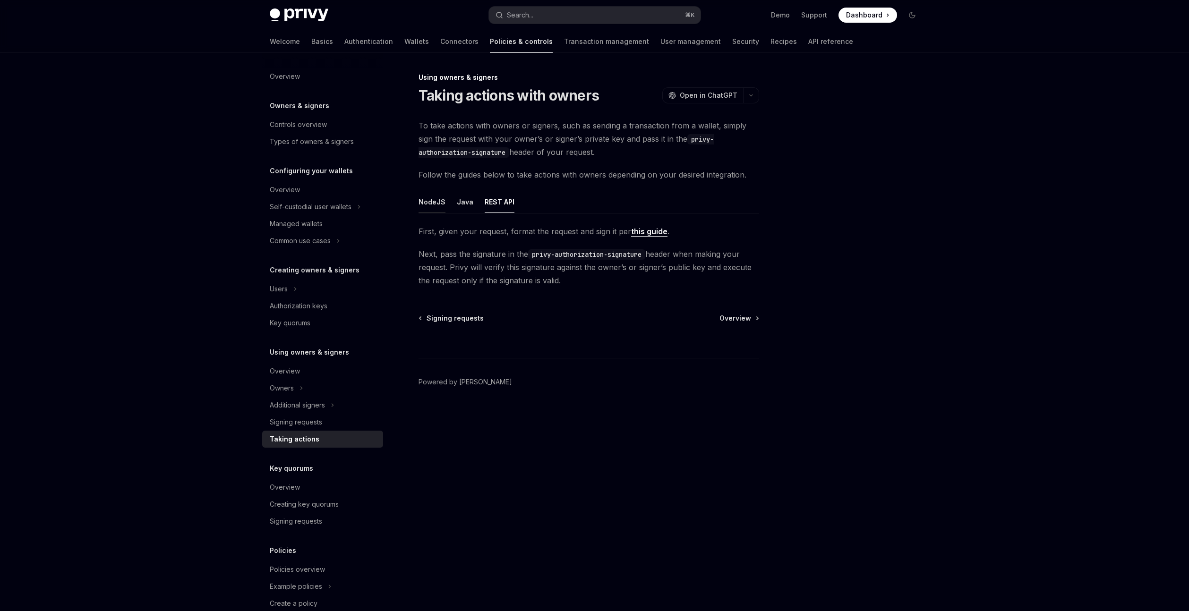
click at [435, 203] on button "NodeJS" at bounding box center [432, 202] width 27 height 22
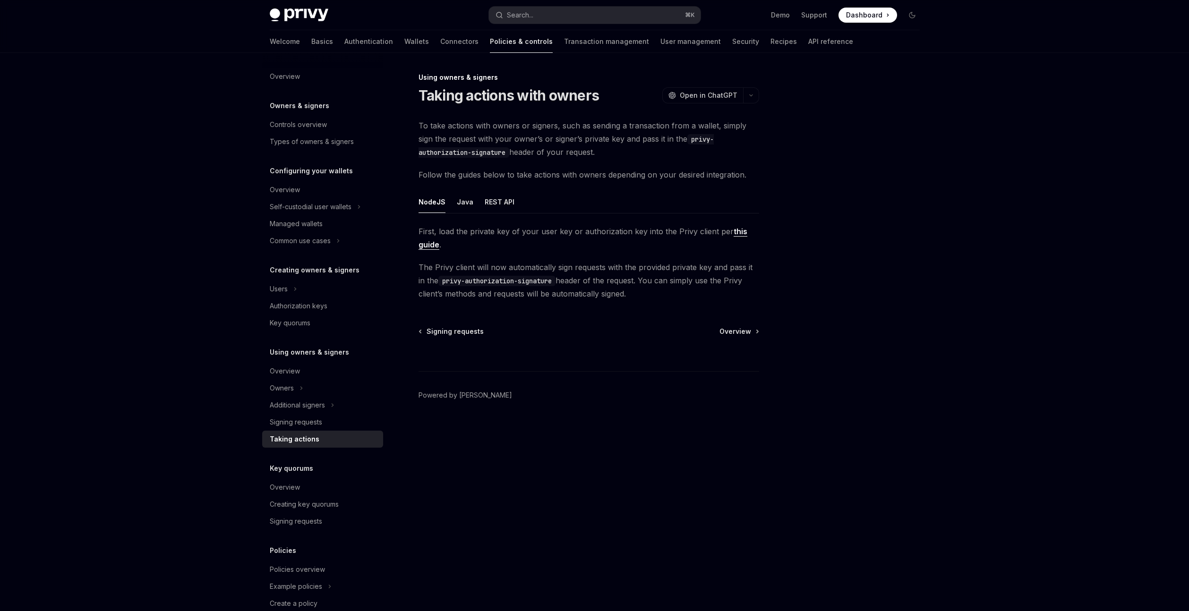
click at [423, 244] on link "this guide" at bounding box center [583, 238] width 329 height 23
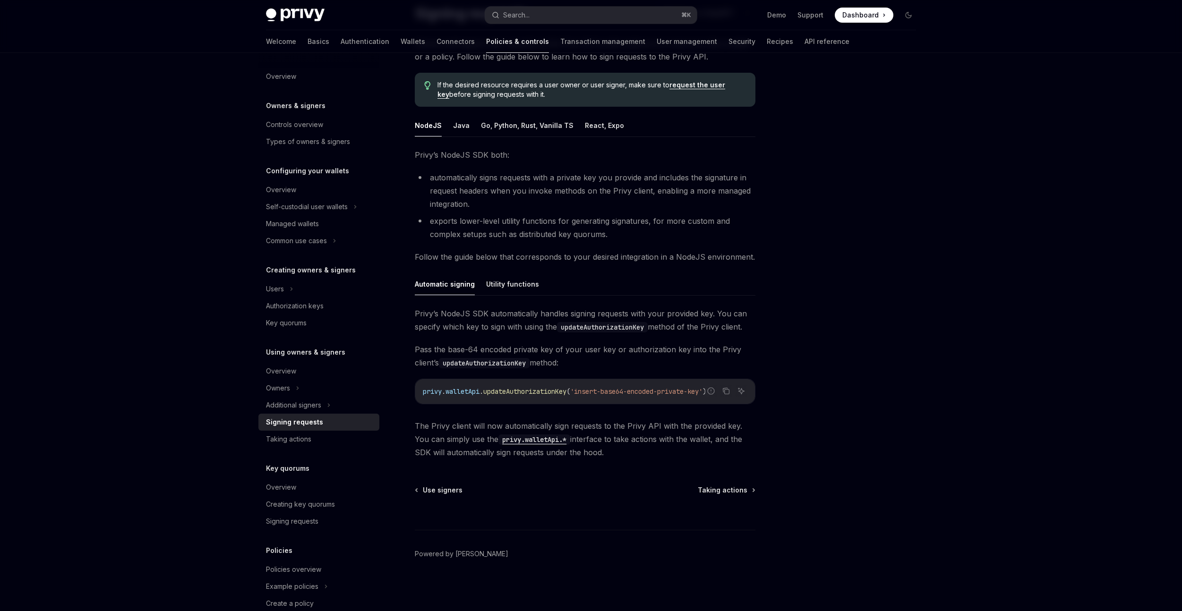
scroll to position [83, 0]
click at [502, 290] on button "Utility functions" at bounding box center [512, 284] width 53 height 22
type textarea "*"
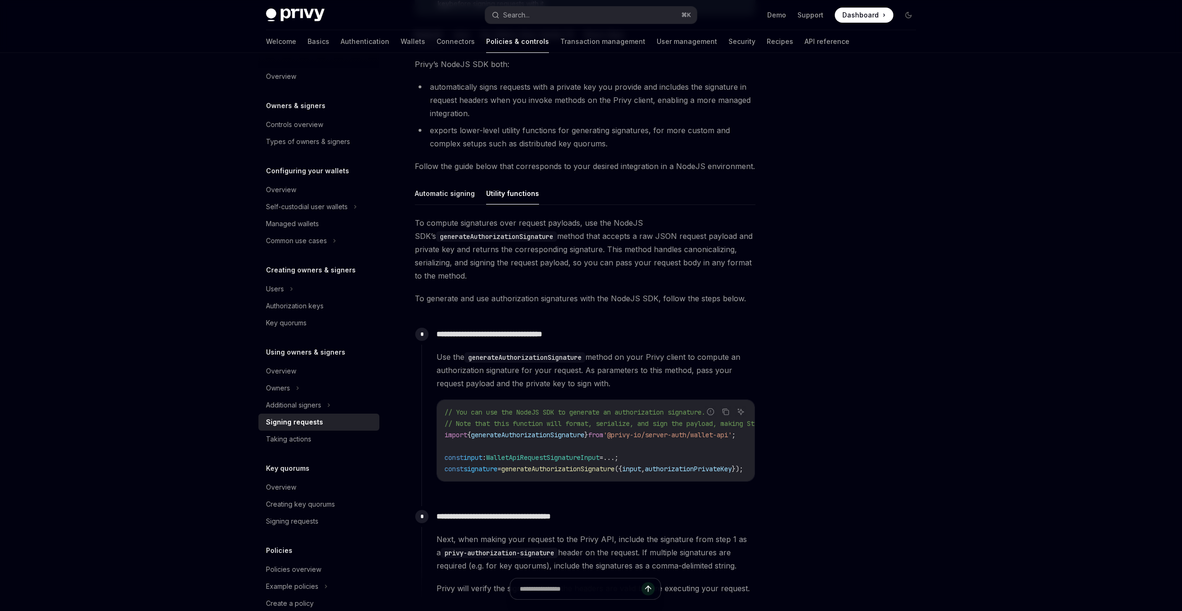
scroll to position [107, 0]
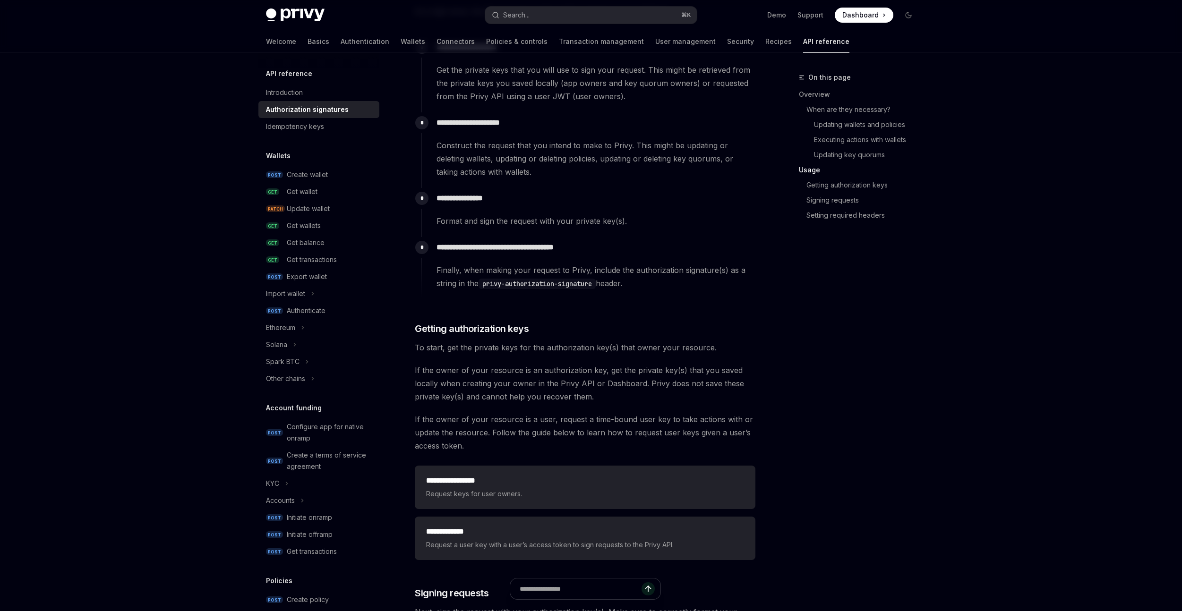
scroll to position [835, 0]
